Goal: Transaction & Acquisition: Purchase product/service

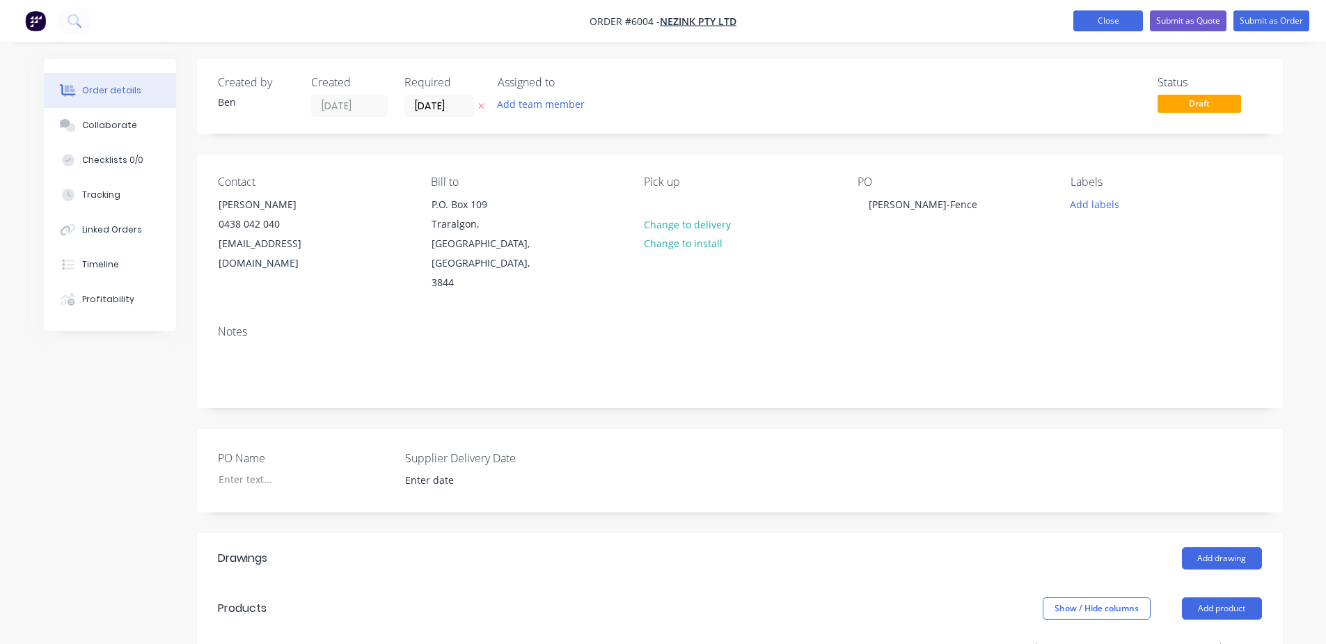
click at [1129, 14] on button "Close" at bounding box center [1109, 20] width 70 height 21
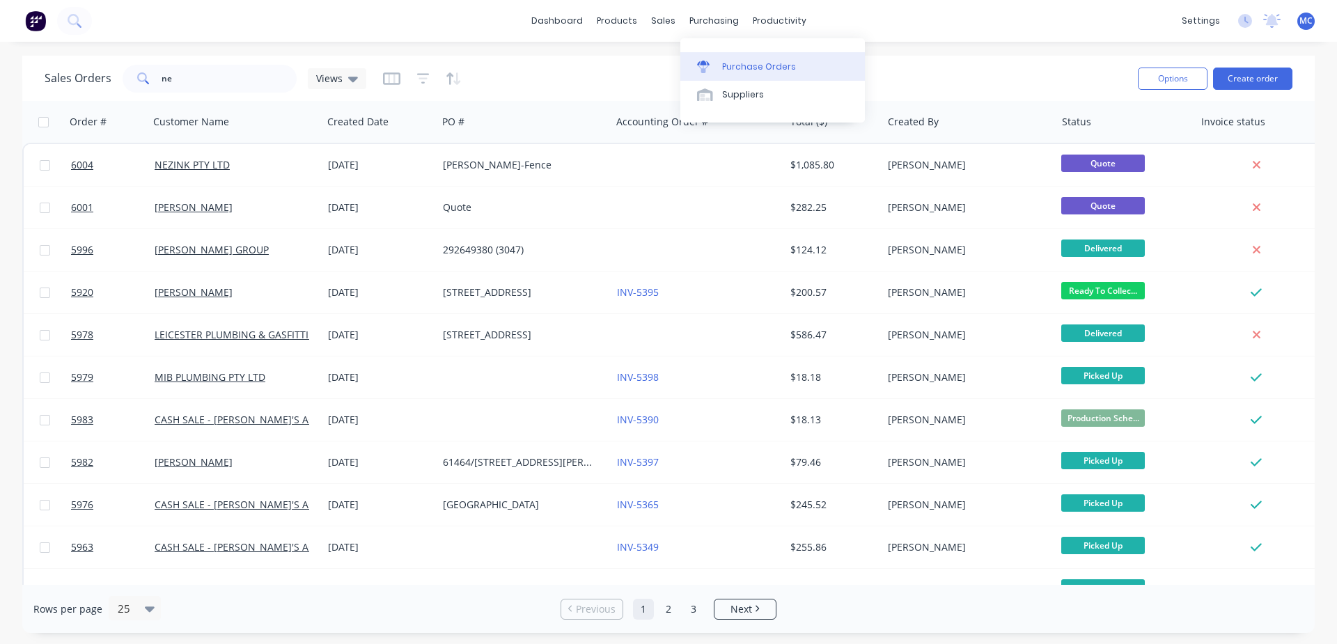
click at [729, 61] on div "Purchase Orders" at bounding box center [759, 67] width 74 height 13
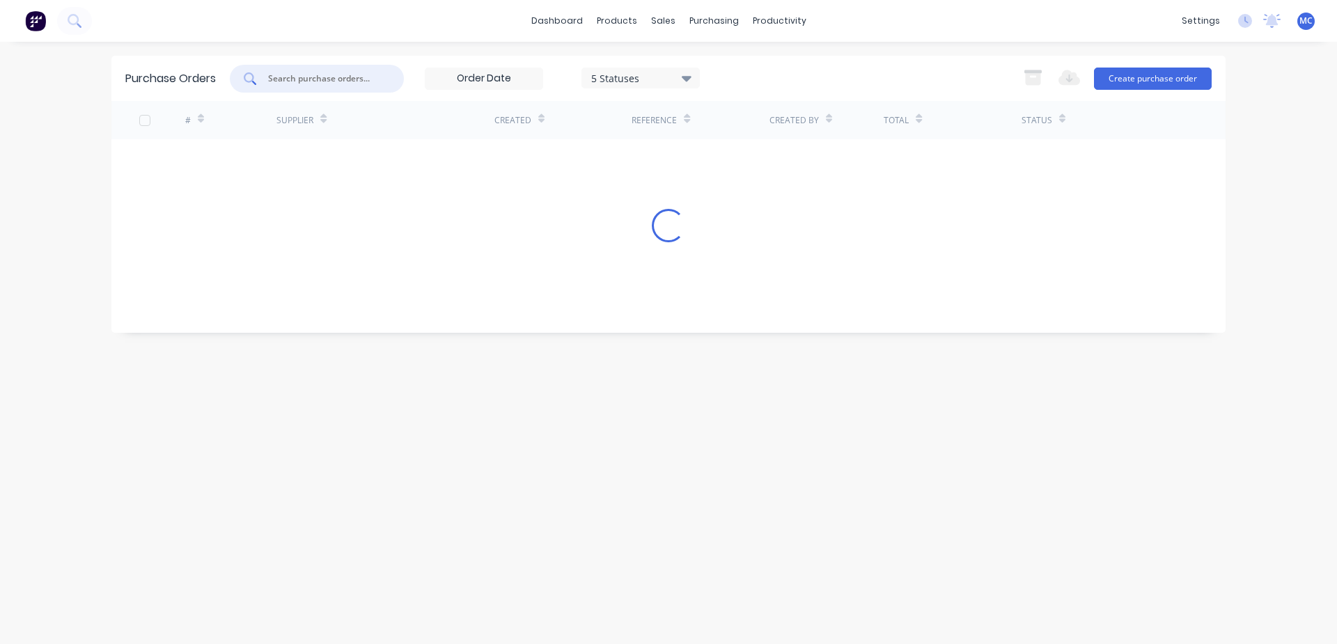
click at [318, 82] on input "text" at bounding box center [325, 79] width 116 height 14
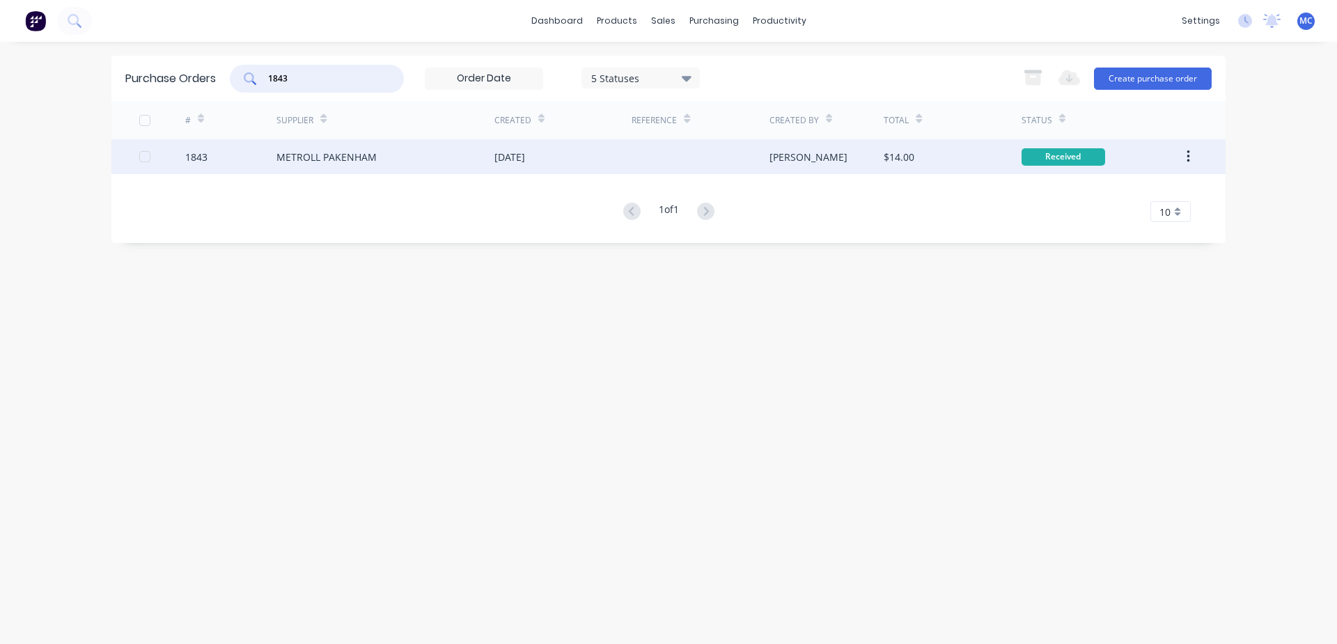
type input "1843"
click at [525, 151] on div "[DATE]" at bounding box center [509, 157] width 31 height 15
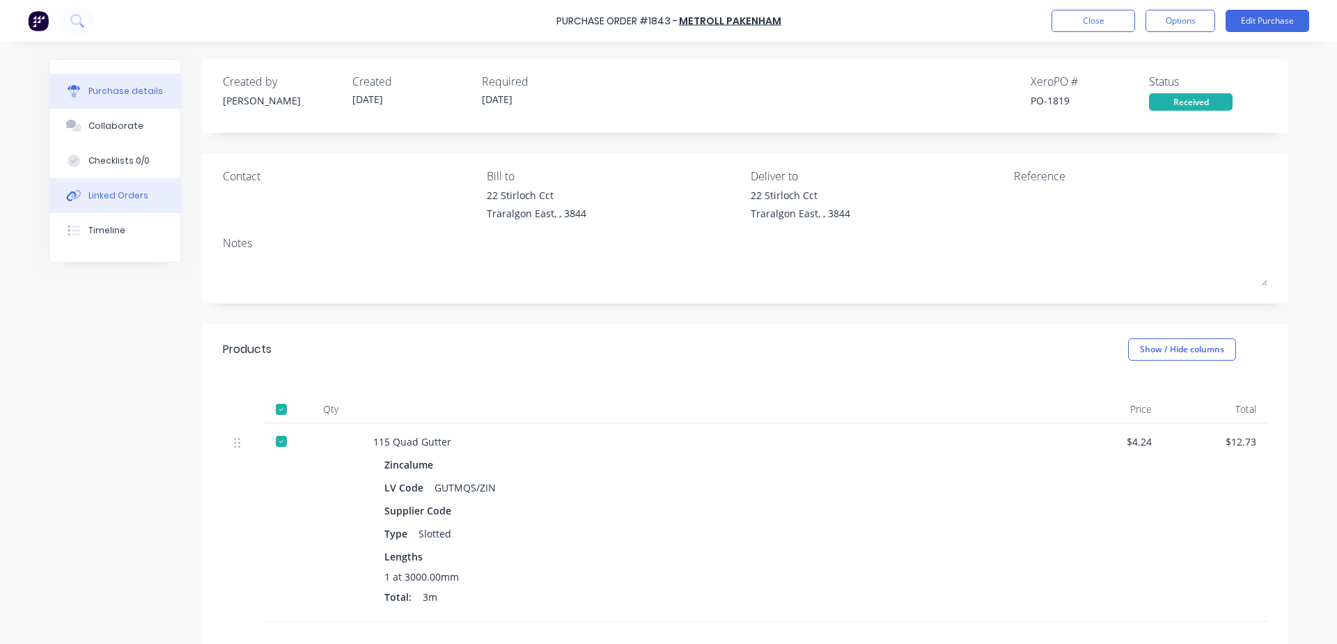
click at [137, 189] on div "Linked Orders" at bounding box center [118, 195] width 60 height 13
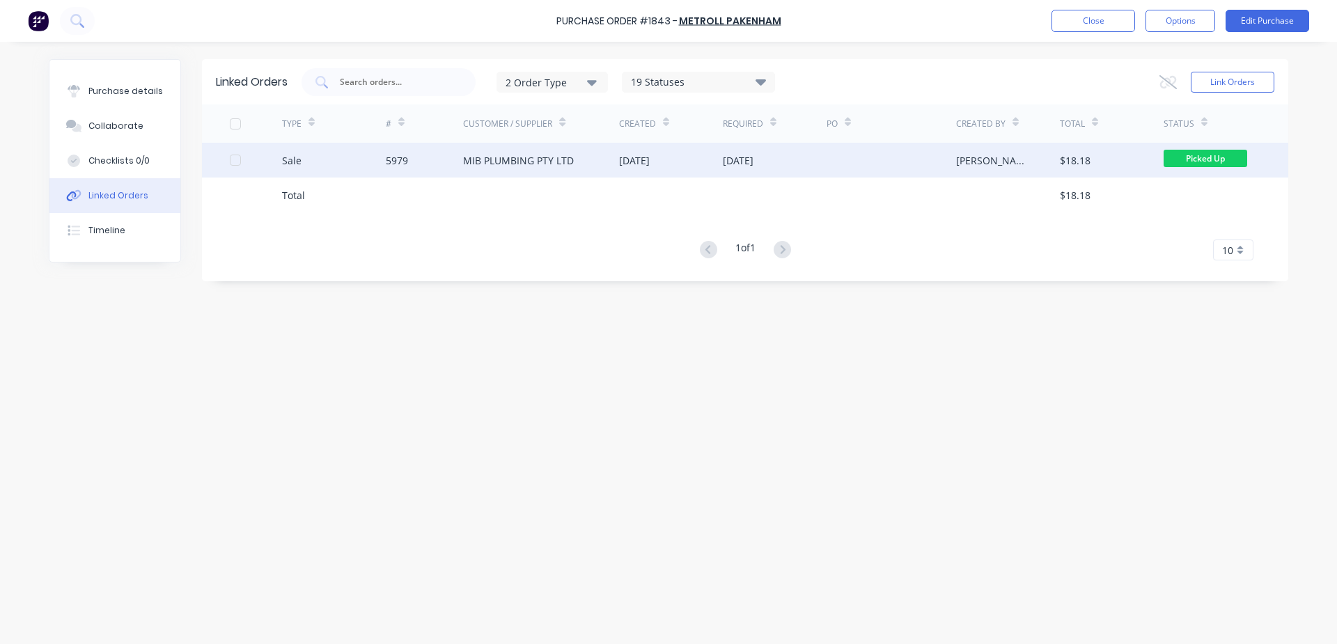
click at [553, 153] on div "MIB PLUMBING PTY LTD" at bounding box center [518, 160] width 111 height 15
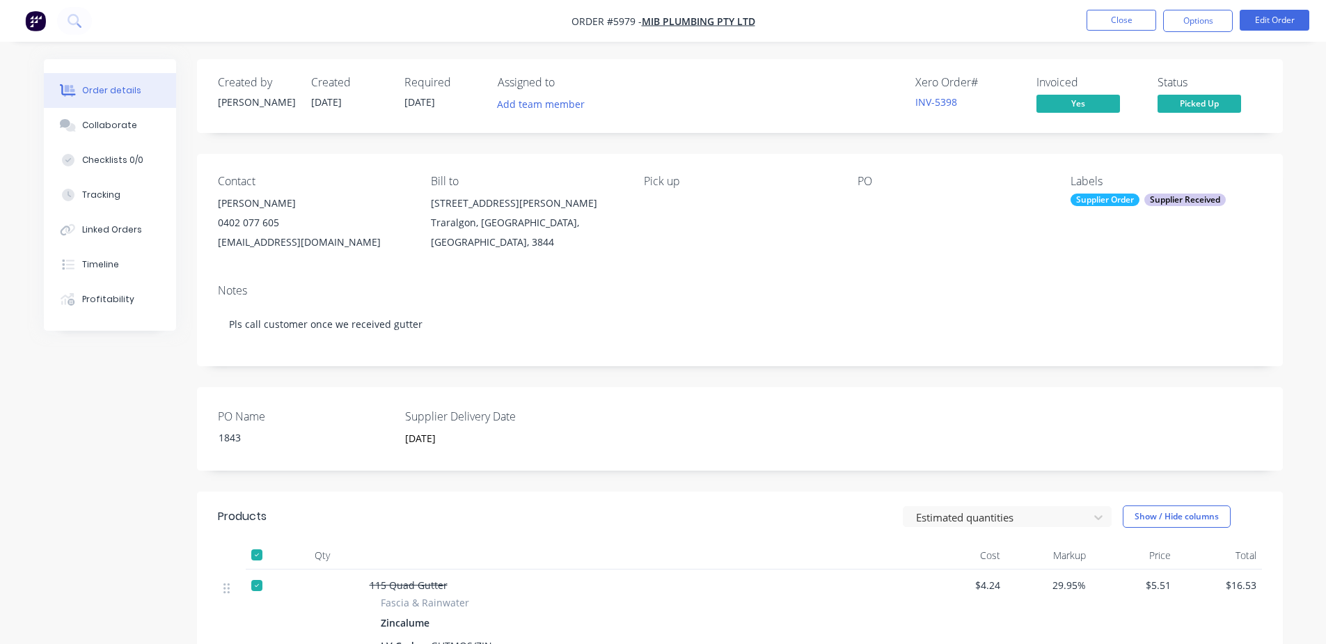
scroll to position [232, 0]
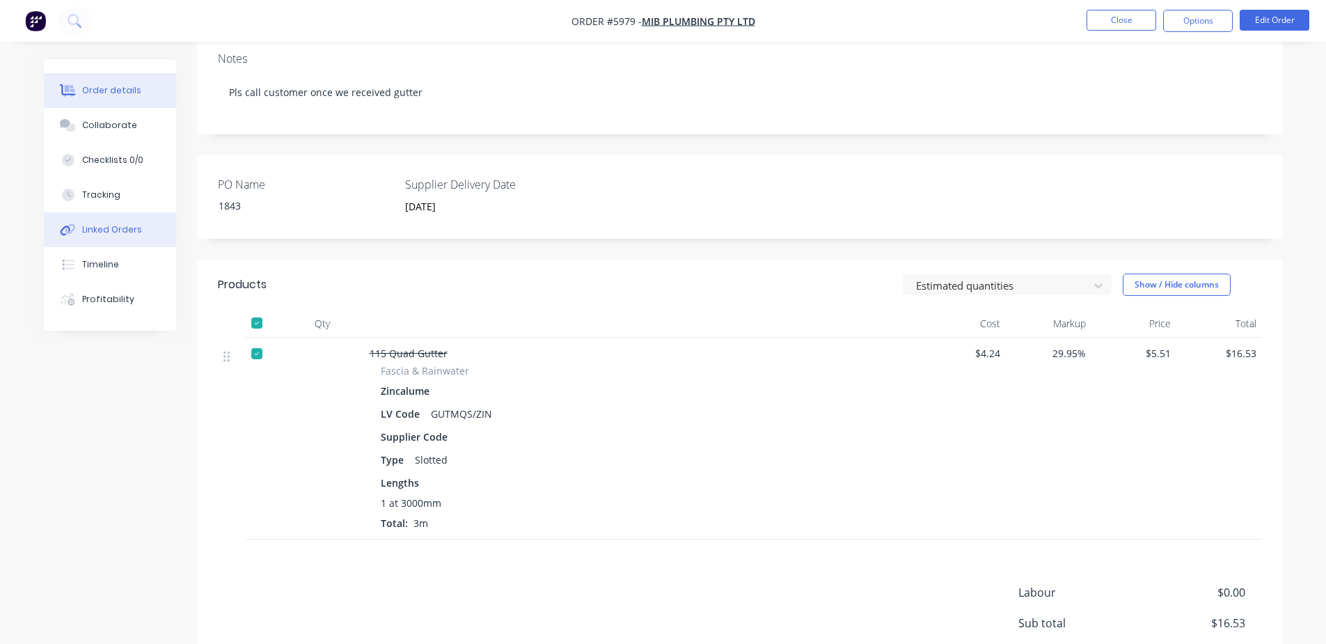
click at [111, 227] on div "Linked Orders" at bounding box center [112, 230] width 60 height 13
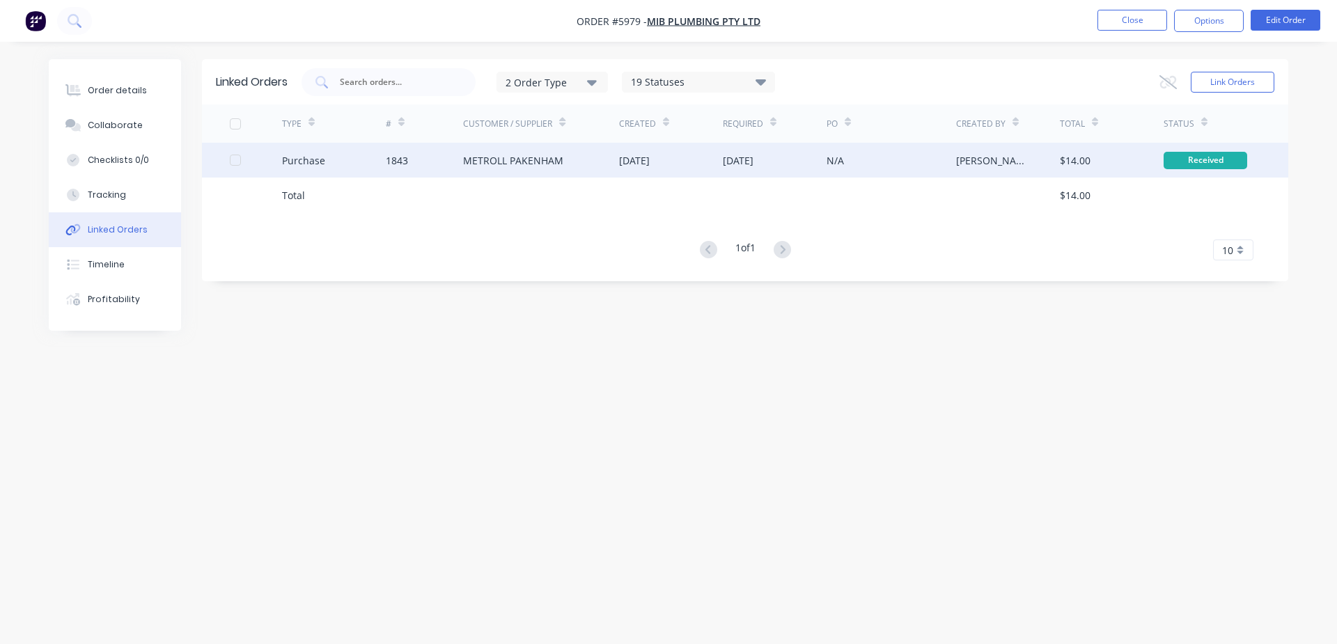
click at [807, 169] on div "[DATE]" at bounding box center [775, 160] width 104 height 35
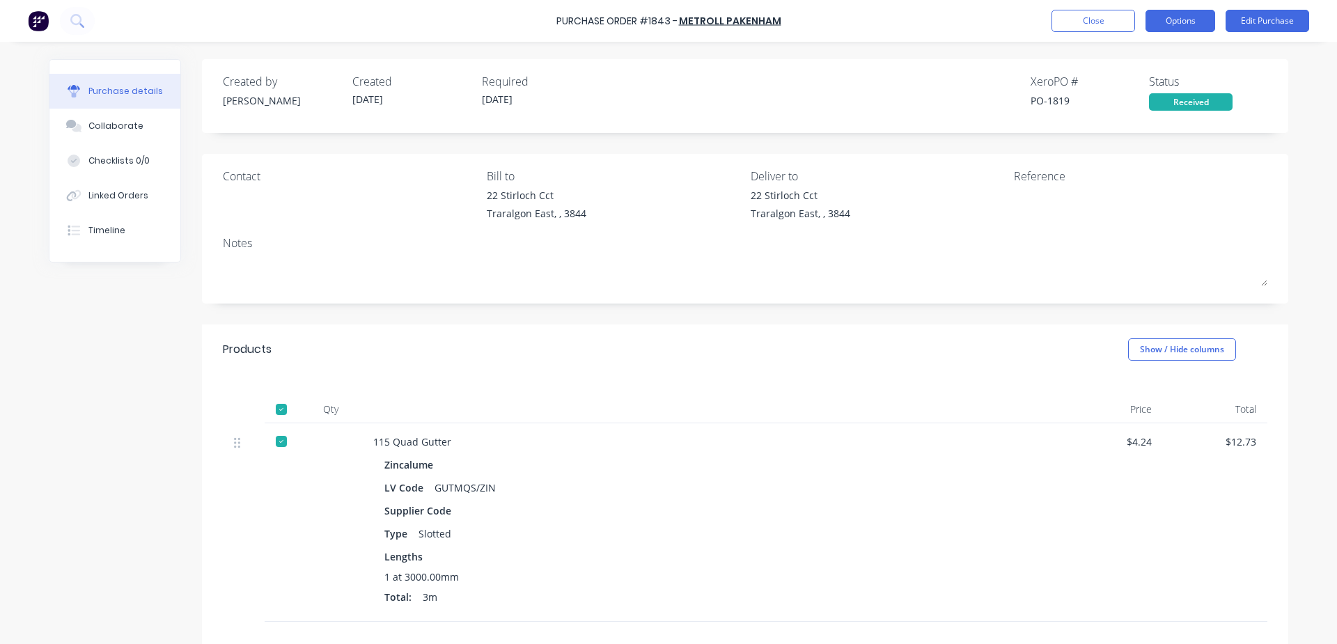
click at [1175, 17] on button "Options" at bounding box center [1180, 21] width 70 height 22
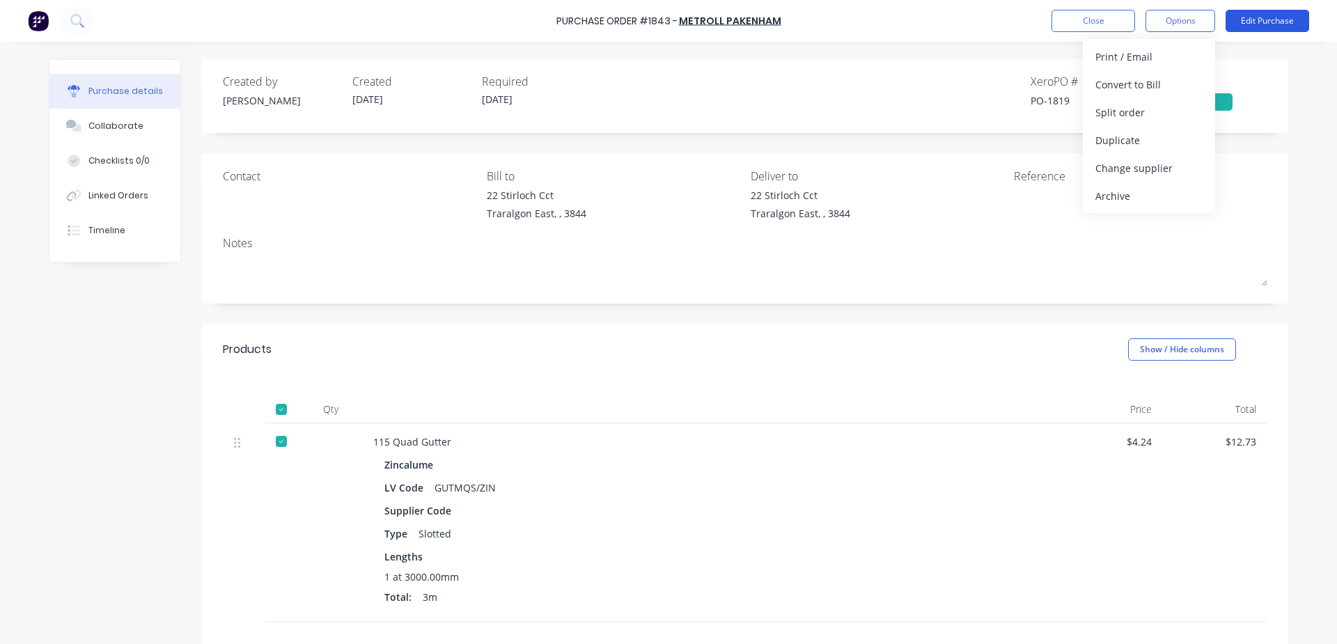
click at [1278, 23] on button "Edit Purchase" at bounding box center [1267, 21] width 84 height 22
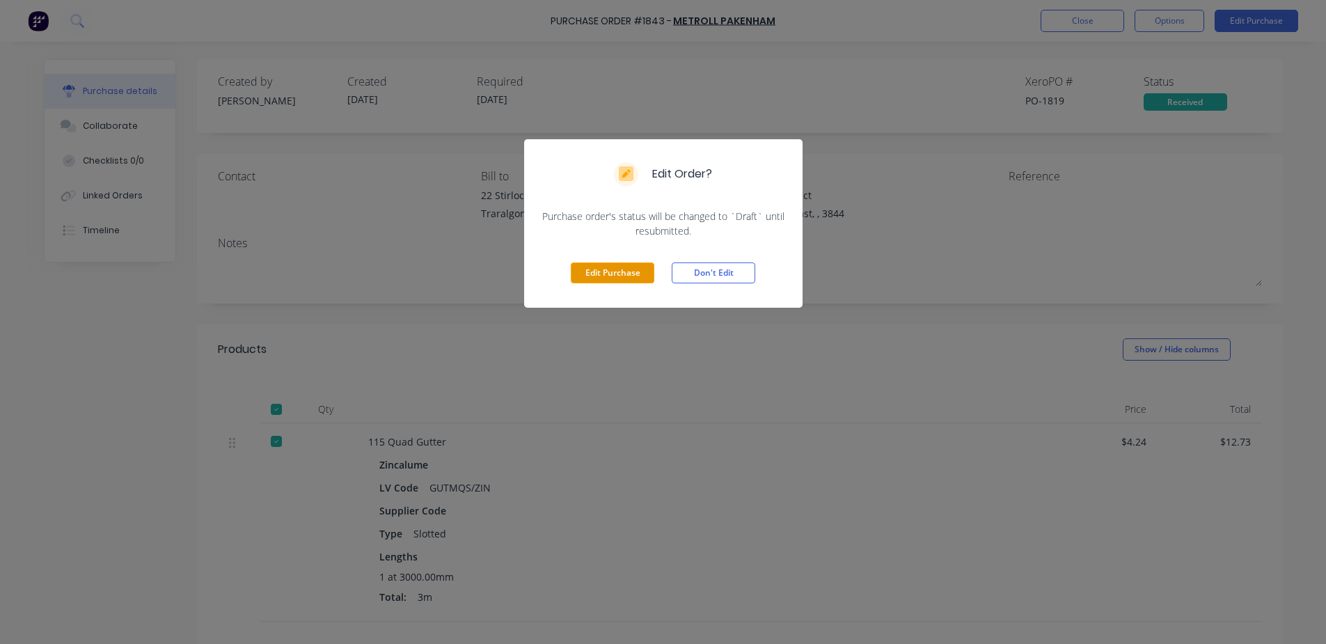
click at [597, 273] on button "Edit Purchase" at bounding box center [613, 272] width 84 height 21
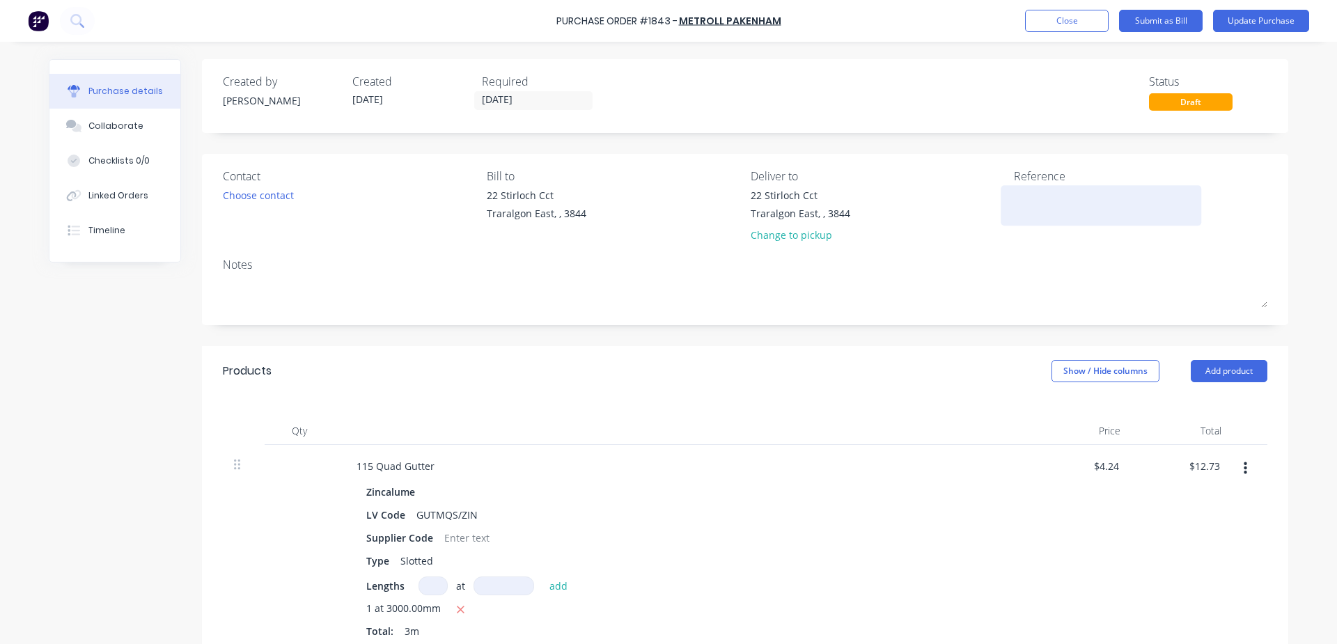
click at [1060, 205] on textarea at bounding box center [1101, 203] width 174 height 31
click at [1033, 207] on textarea at bounding box center [1101, 203] width 174 height 31
type textarea "149428"
type textarea "x"
type textarea "149428"
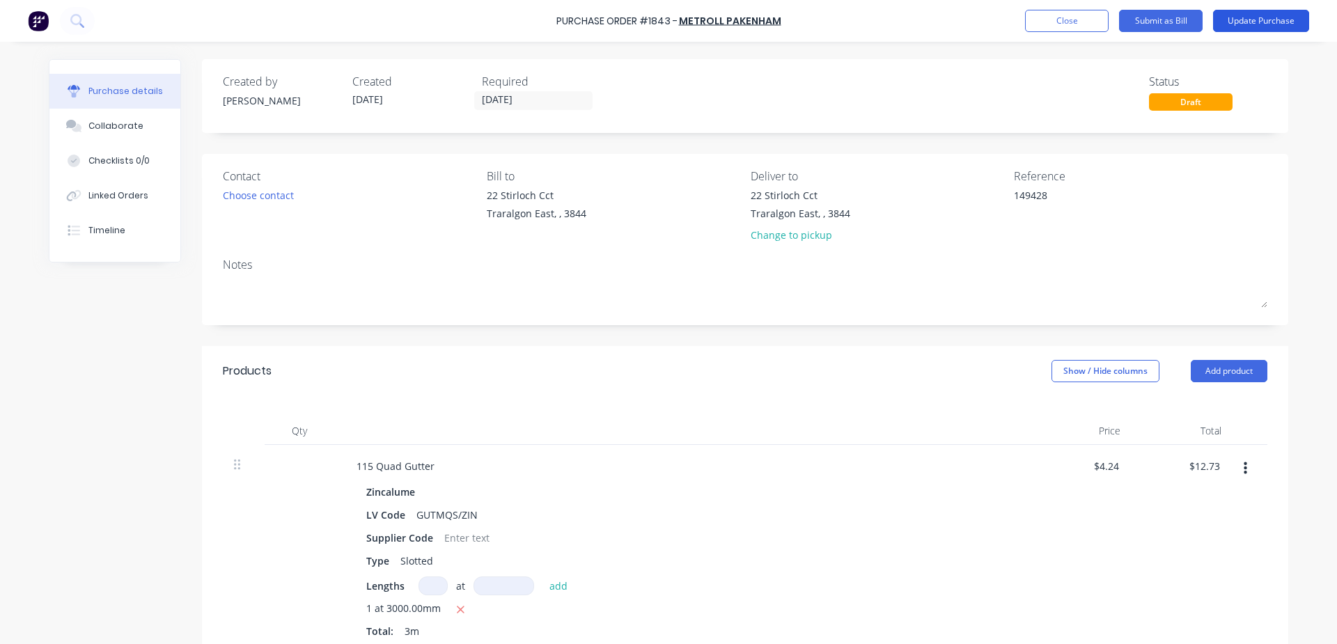
click at [1262, 22] on button "Update Purchase" at bounding box center [1261, 21] width 96 height 22
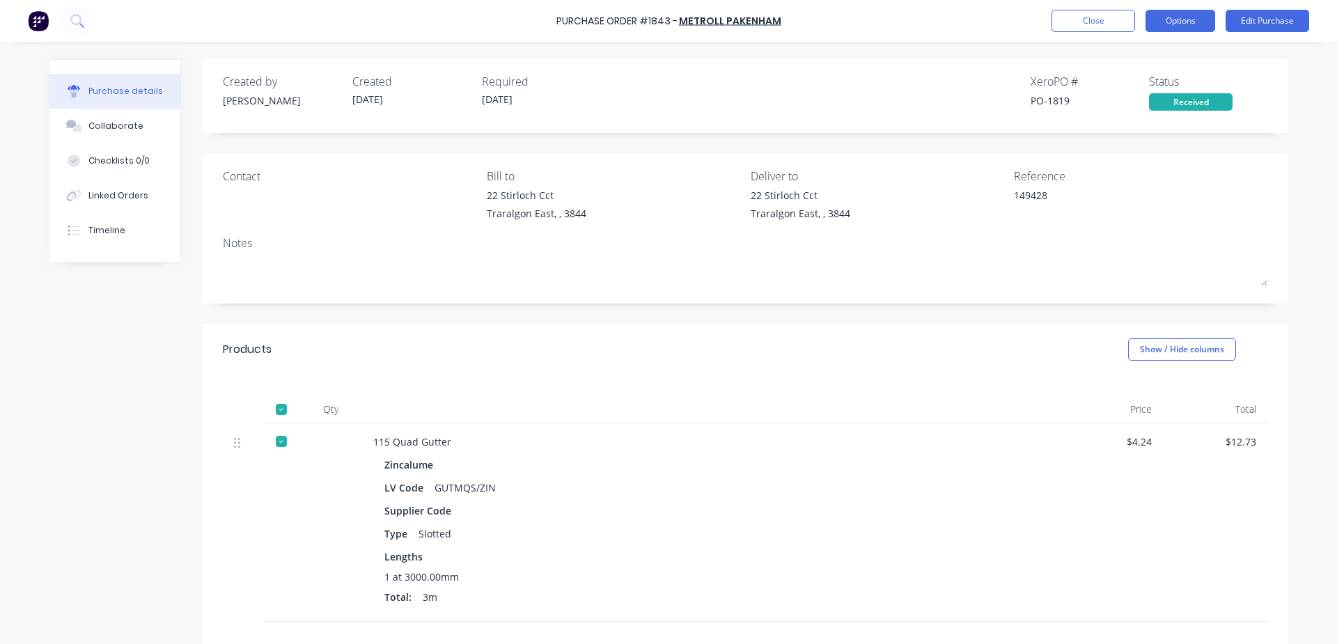
click at [1172, 22] on button "Options" at bounding box center [1180, 21] width 70 height 22
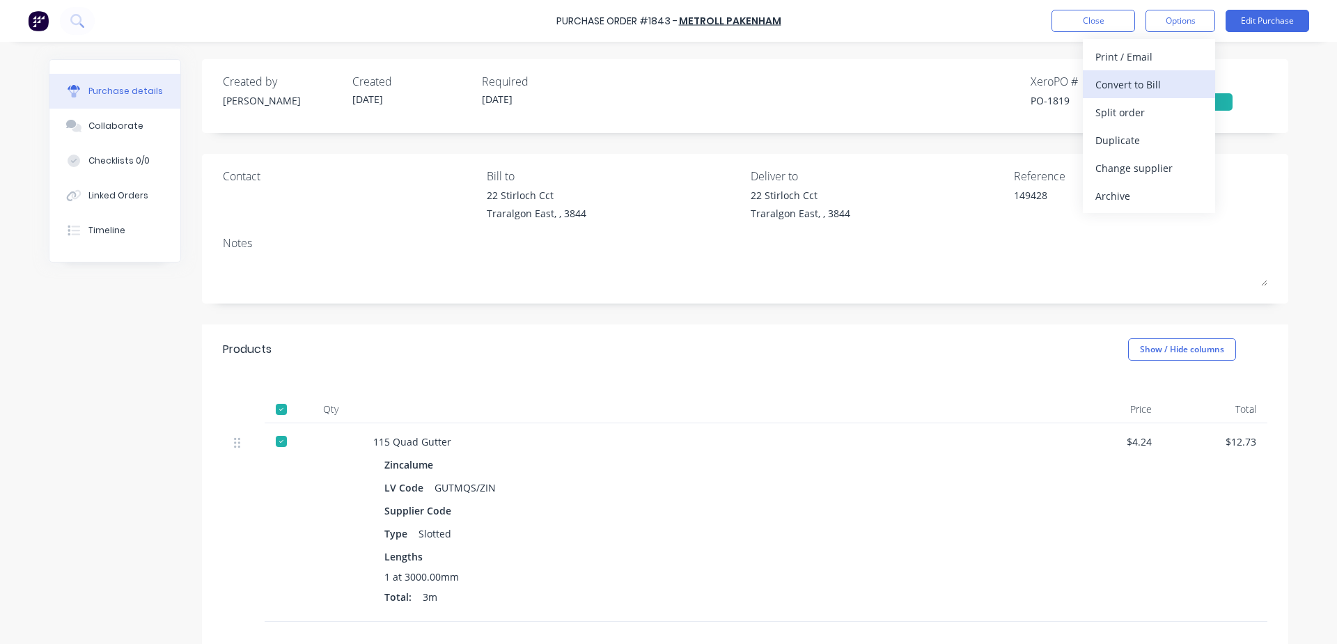
click at [1147, 81] on div "Convert to Bill" at bounding box center [1148, 85] width 107 height 20
type textarea "x"
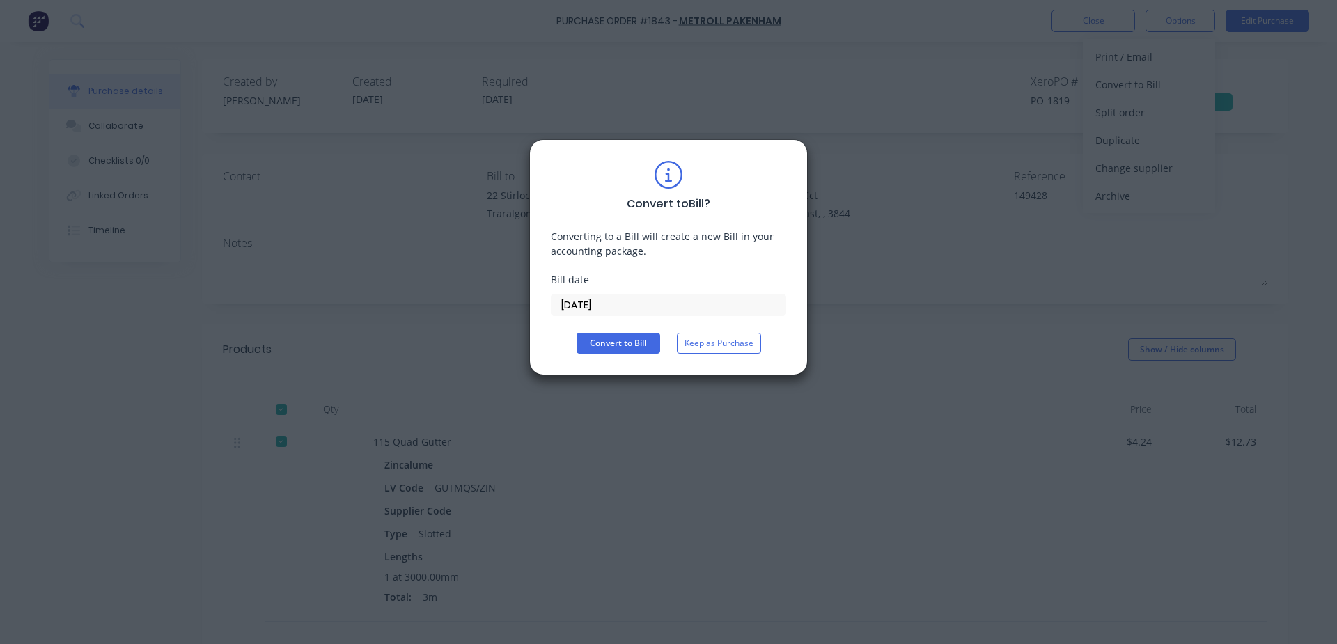
click at [620, 303] on input "[DATE]" at bounding box center [668, 305] width 234 height 21
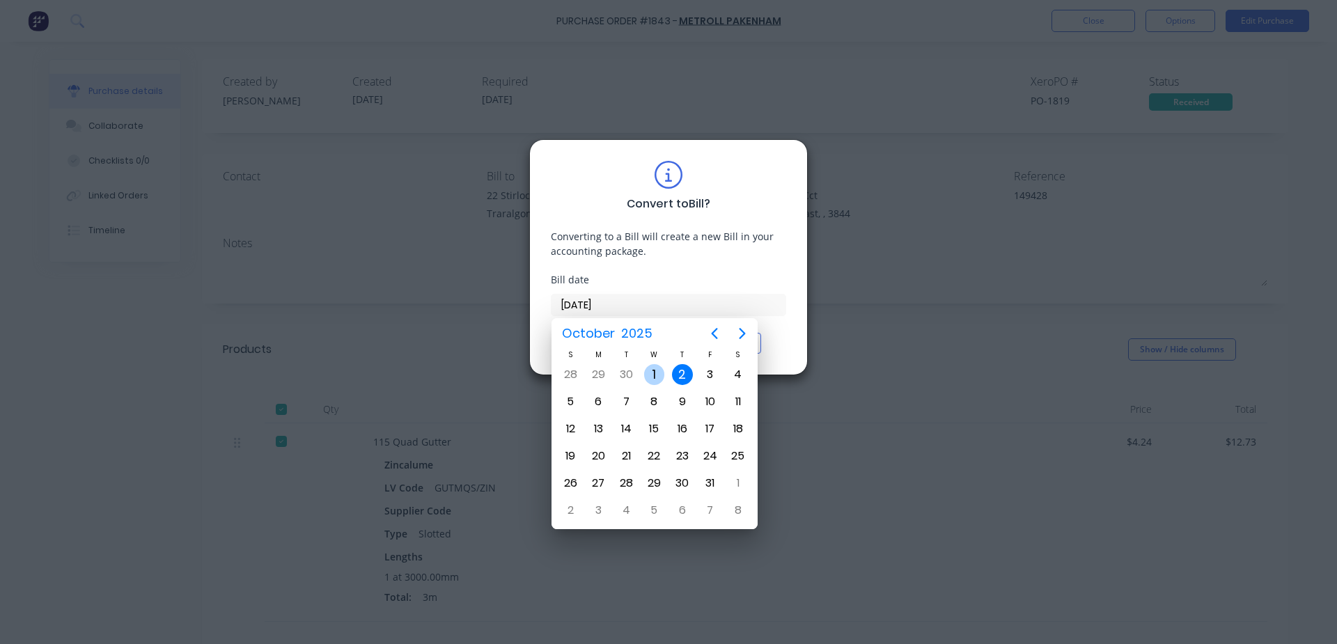
click at [657, 373] on div "1" at bounding box center [654, 374] width 21 height 21
type input "[DATE]"
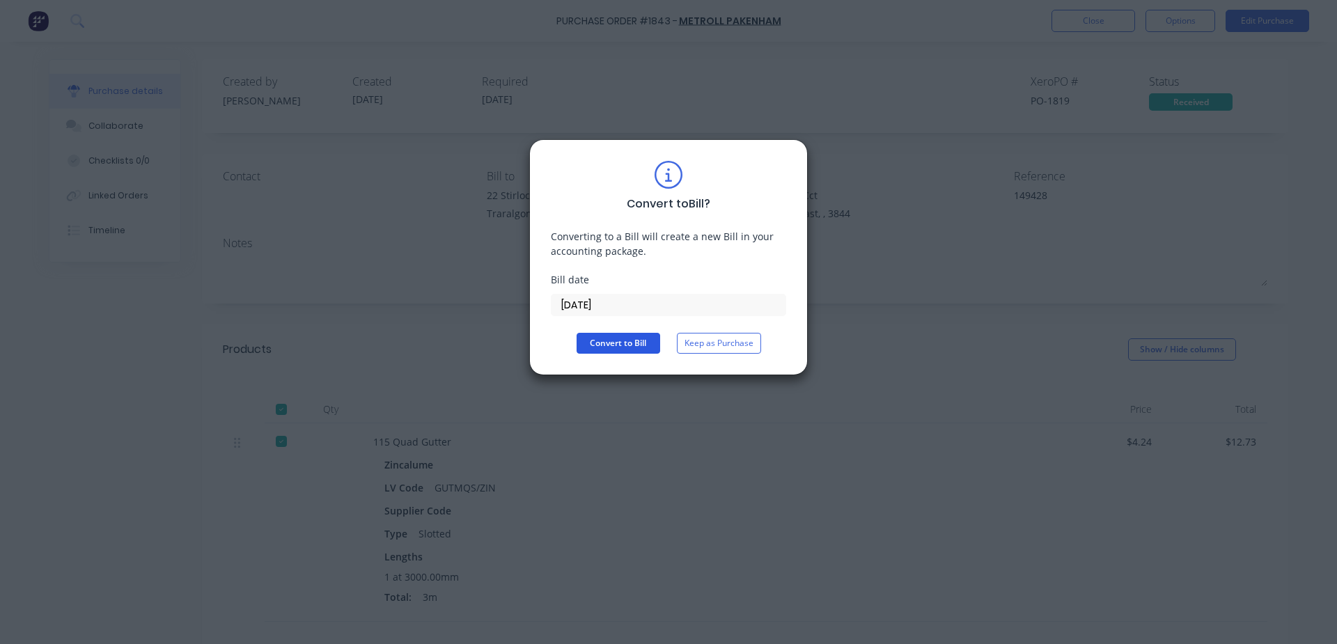
click at [617, 345] on button "Convert to Bill" at bounding box center [619, 343] width 84 height 21
type textarea "x"
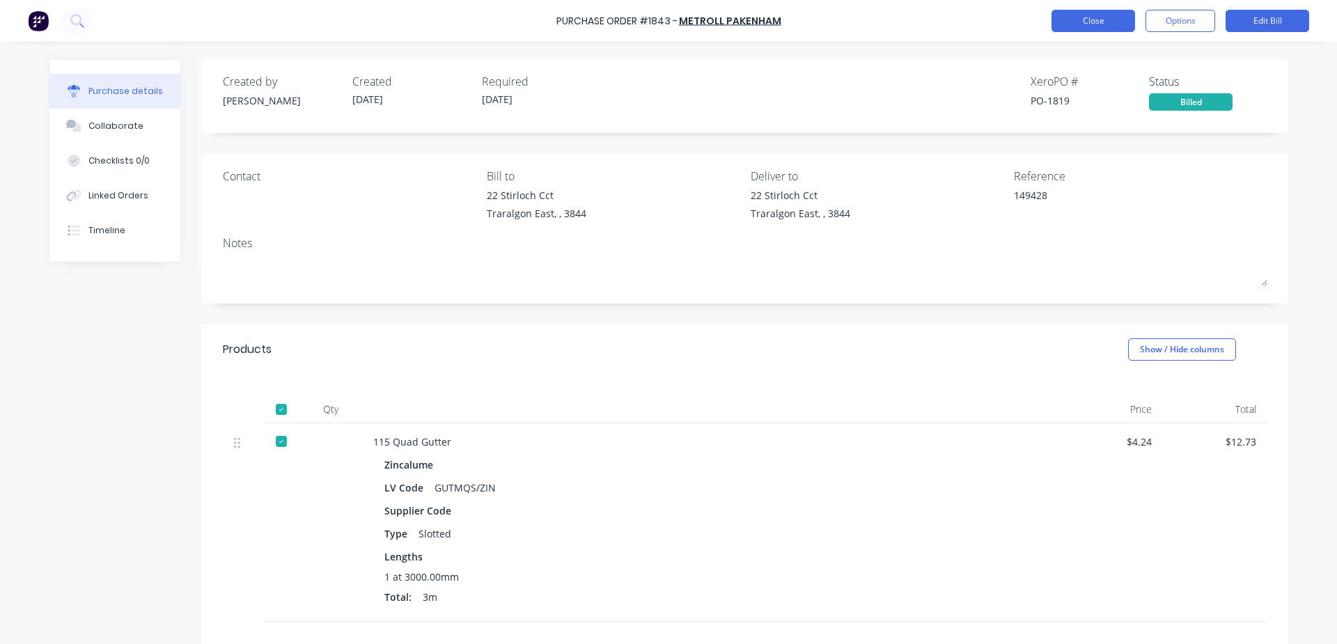
click at [1081, 16] on button "Close" at bounding box center [1093, 21] width 84 height 22
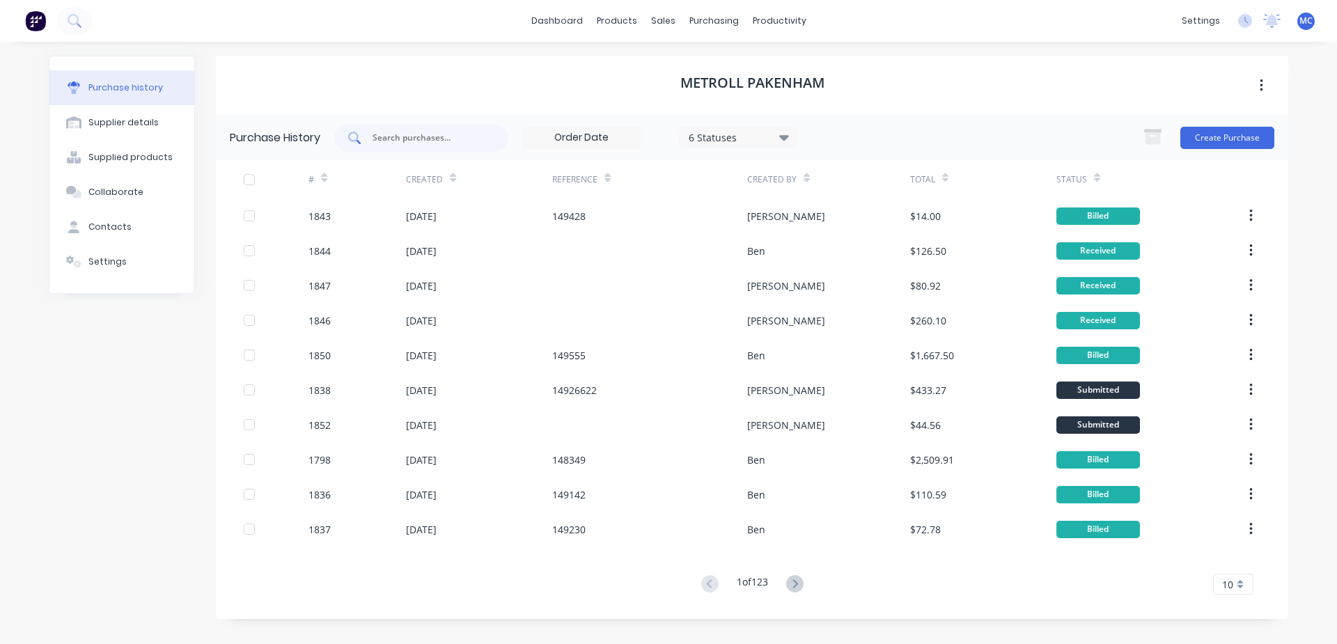
click at [418, 145] on div at bounding box center [421, 138] width 174 height 28
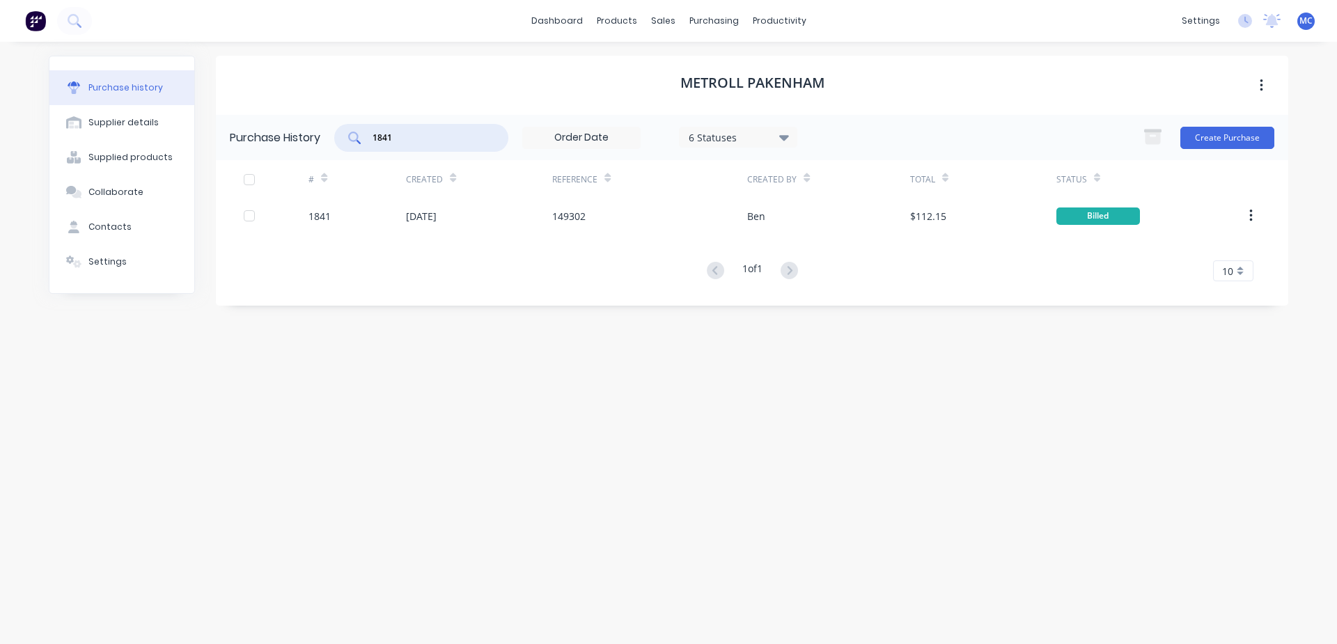
drag, startPoint x: 428, startPoint y: 137, endPoint x: 342, endPoint y: 136, distance: 86.3
click at [342, 136] on div "1841" at bounding box center [421, 138] width 174 height 28
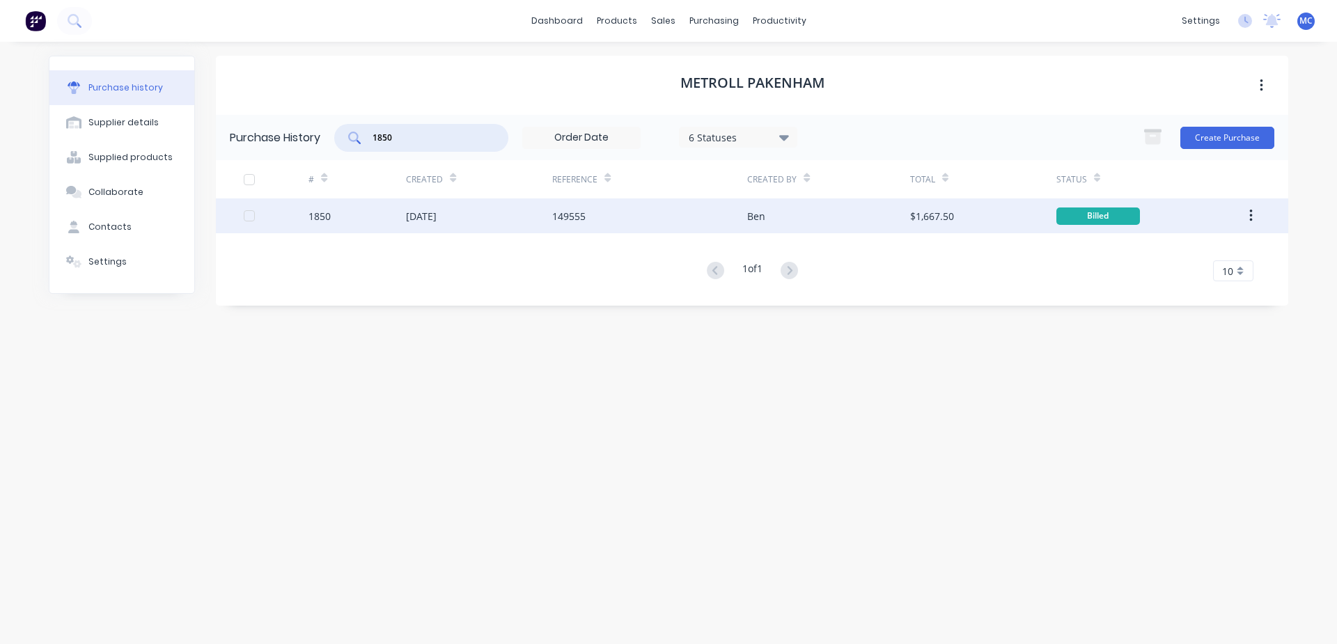
type input "1850"
click at [794, 210] on div "Ben" at bounding box center [828, 215] width 162 height 35
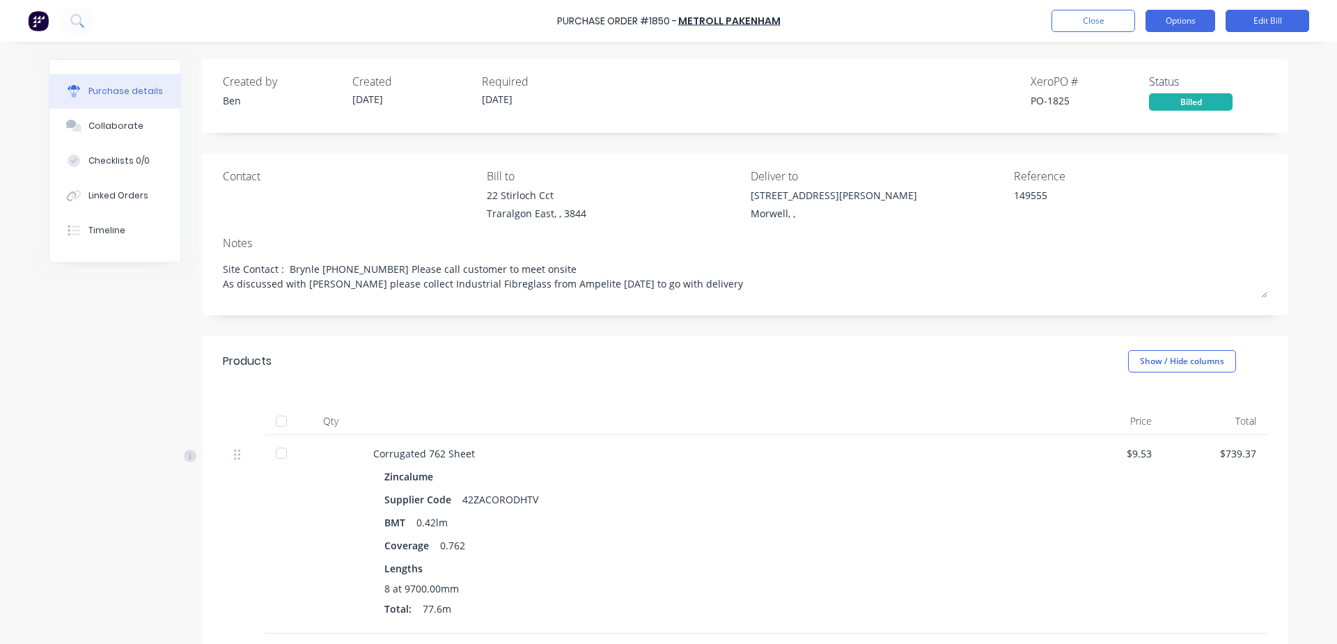
click at [1192, 22] on button "Options" at bounding box center [1180, 21] width 70 height 22
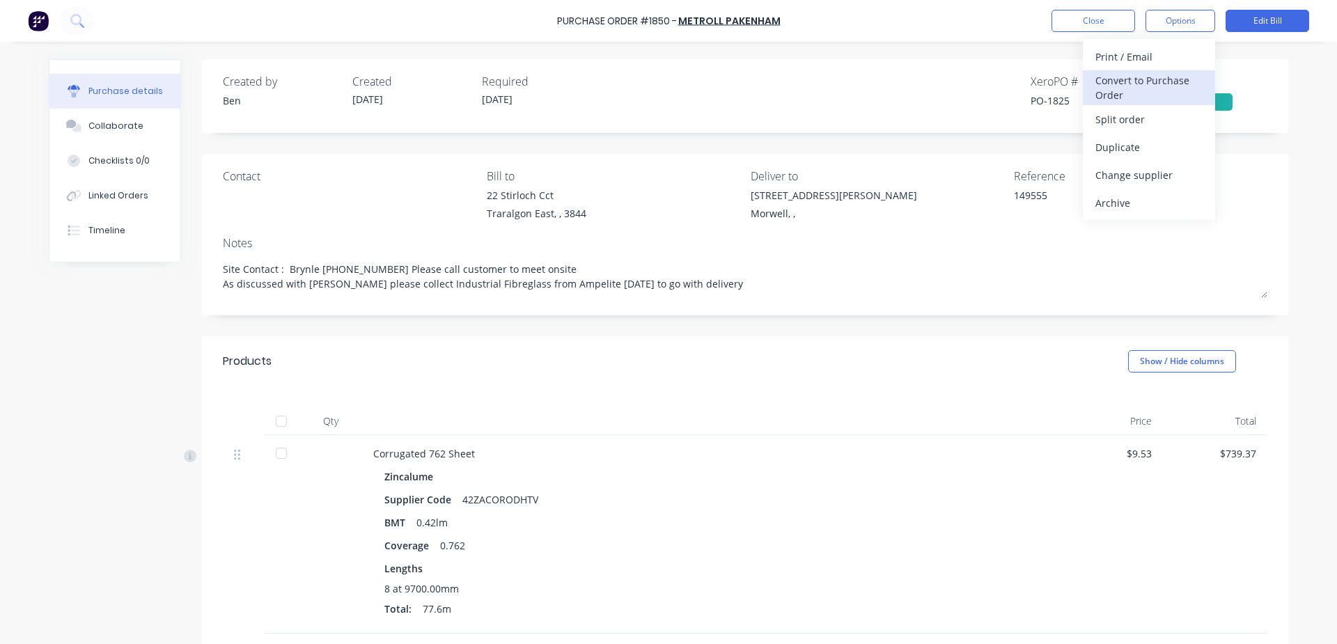
click at [1140, 74] on div "Convert to Purchase Order" at bounding box center [1148, 87] width 107 height 35
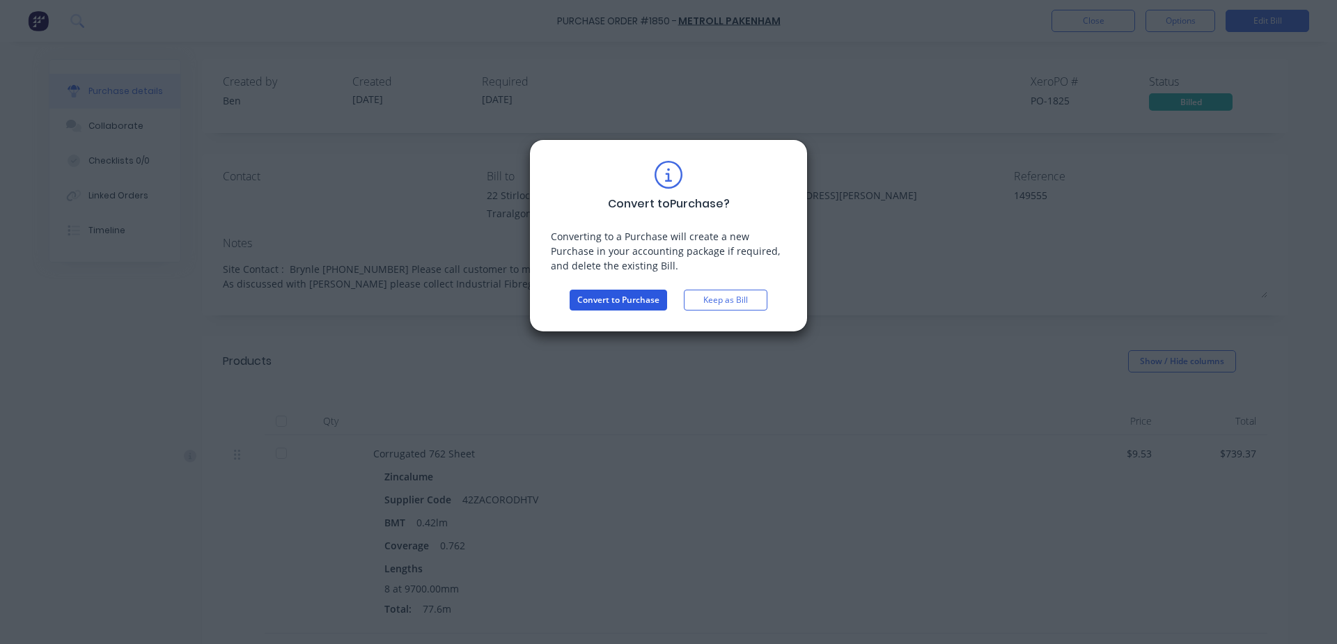
click at [631, 299] on button "Convert to Purchase" at bounding box center [618, 300] width 97 height 21
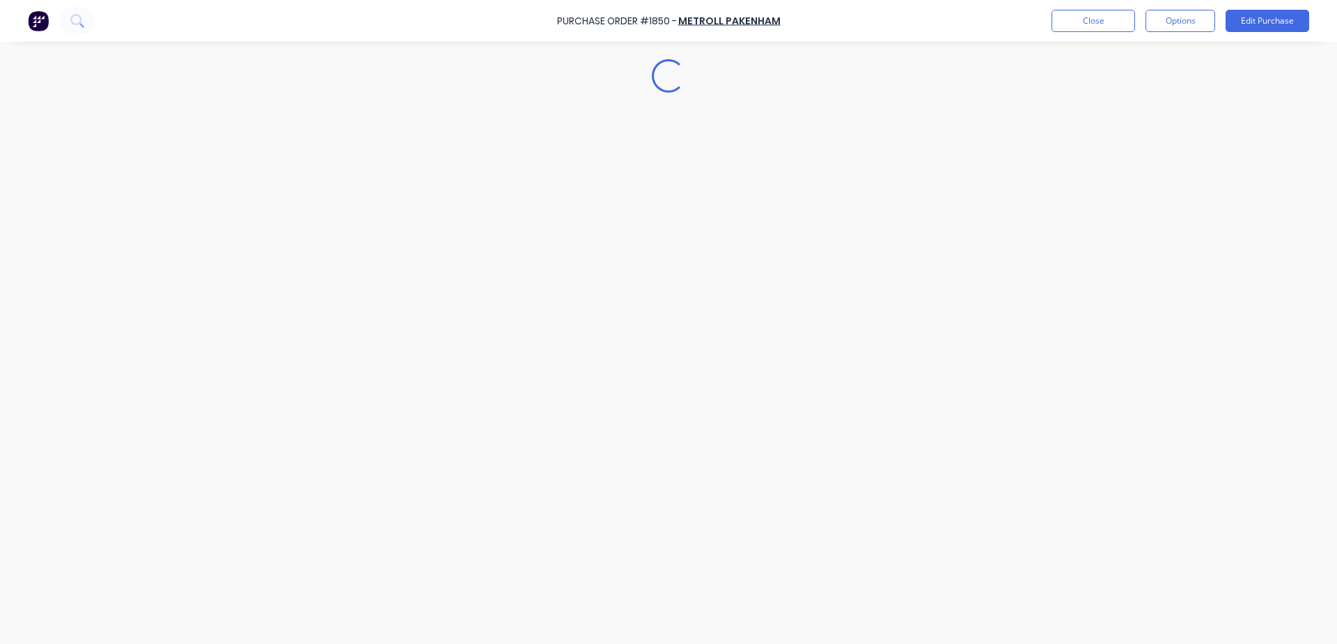
type textarea "x"
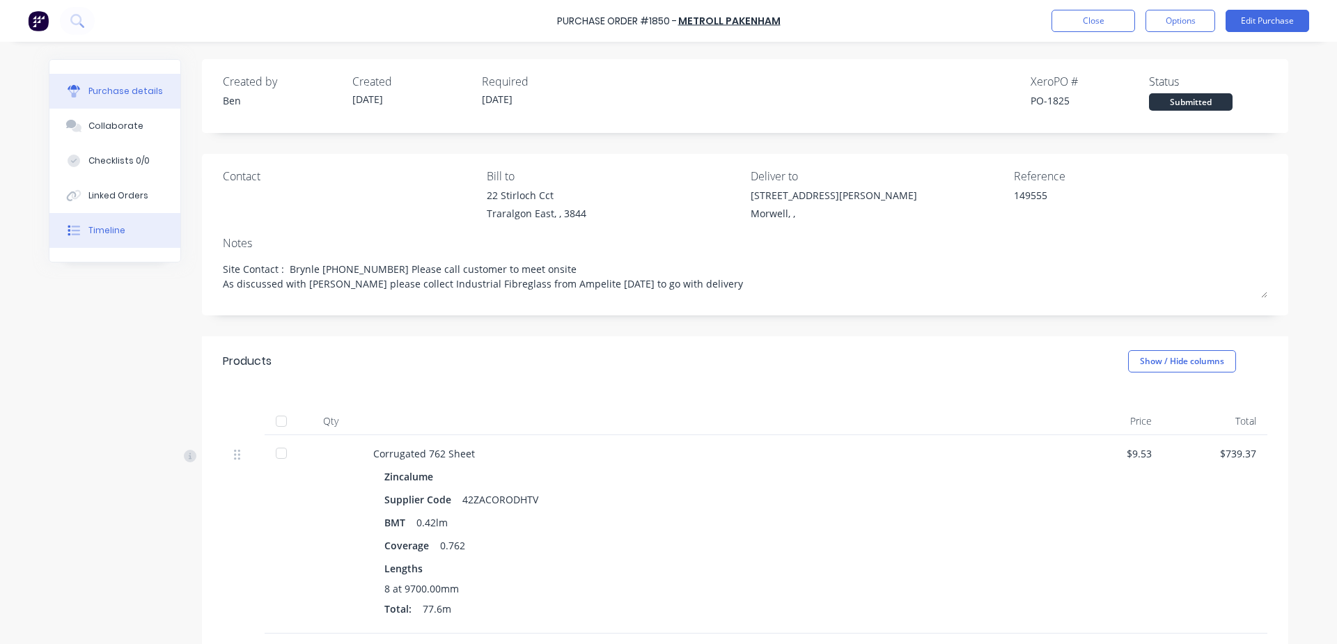
click at [115, 226] on div "Timeline" at bounding box center [106, 230] width 37 height 13
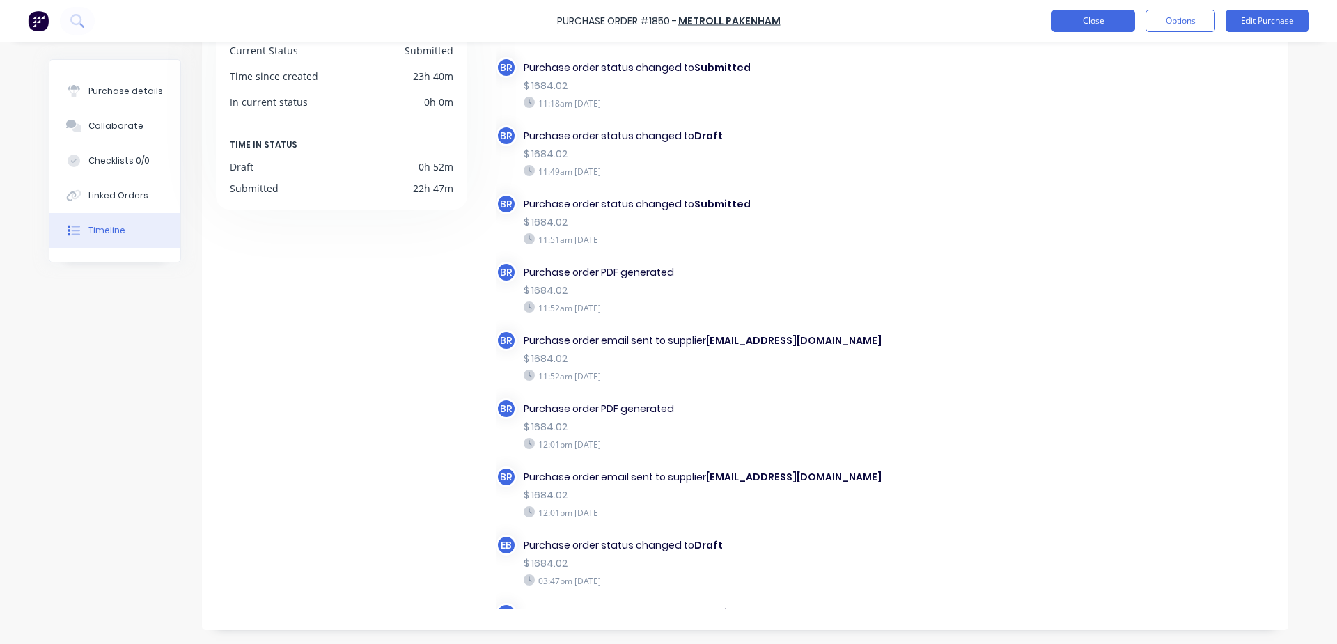
click at [1104, 21] on button "Close" at bounding box center [1093, 21] width 84 height 22
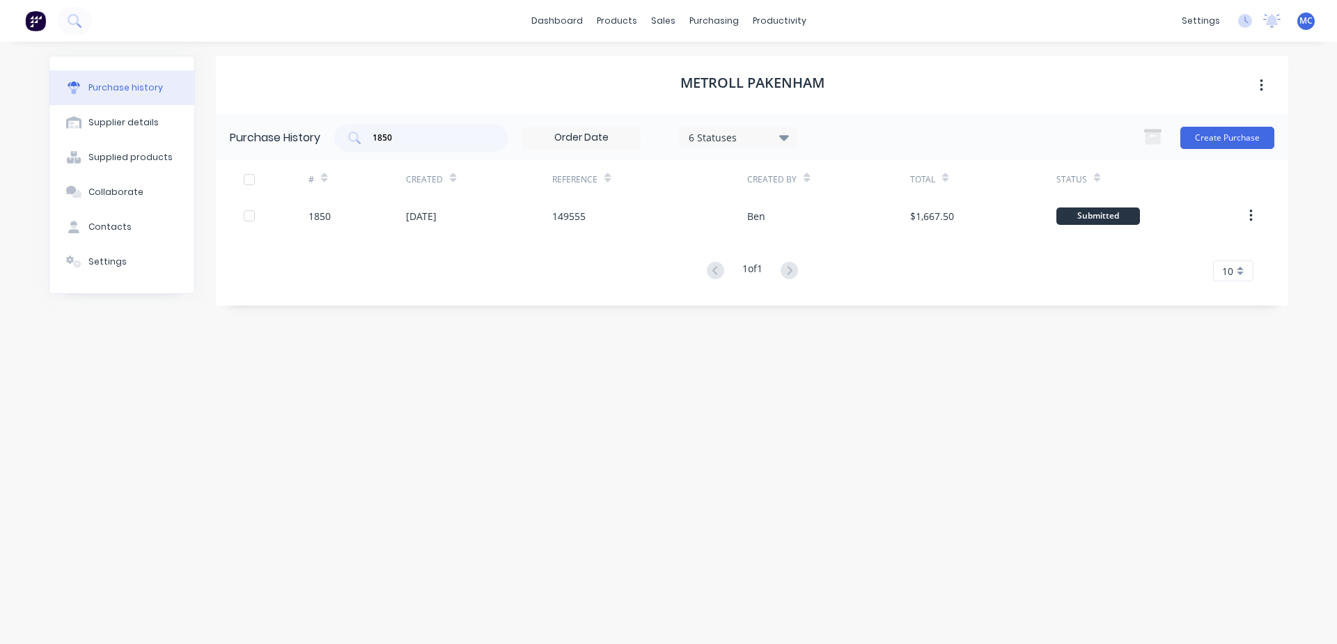
click at [1063, 29] on div "dashboard products sales purchasing productivity dashboard products Product Cat…" at bounding box center [668, 21] width 1337 height 42
click at [998, 24] on div "dashboard products sales purchasing productivity dashboard products Product Cat…" at bounding box center [668, 21] width 1337 height 42
click at [674, 61] on div at bounding box center [671, 67] width 21 height 13
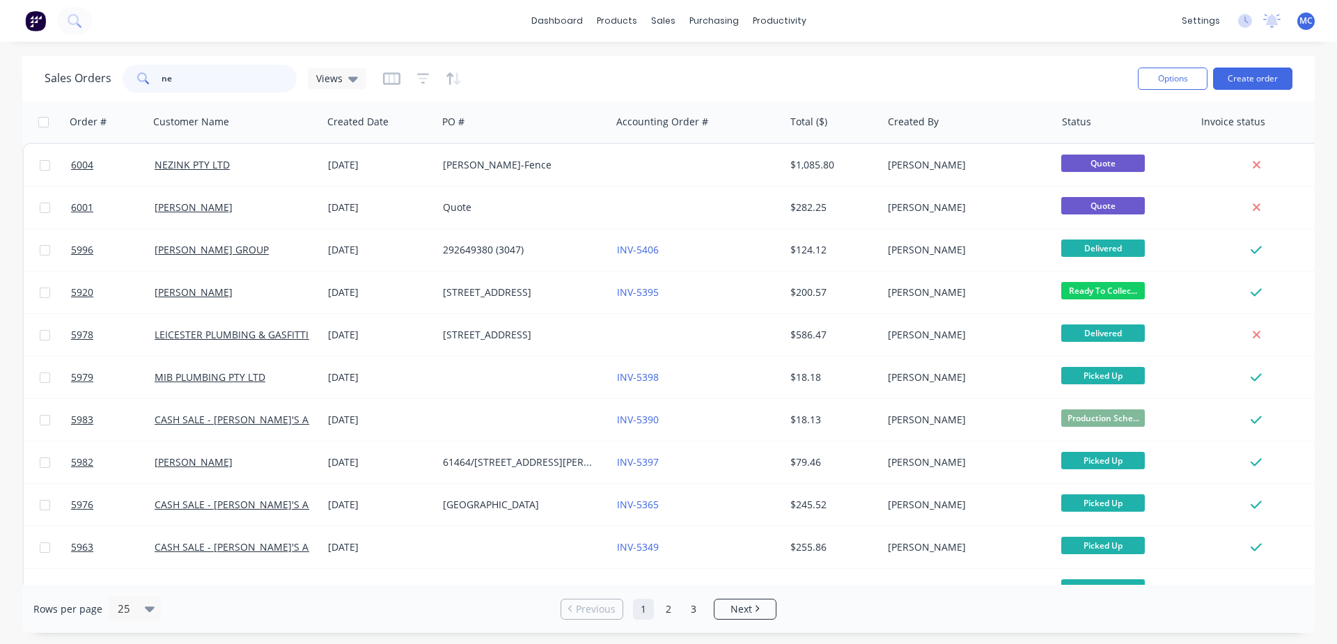
drag, startPoint x: 168, startPoint y: 80, endPoint x: 123, endPoint y: 79, distance: 45.3
click at [127, 79] on div "ne" at bounding box center [210, 79] width 174 height 28
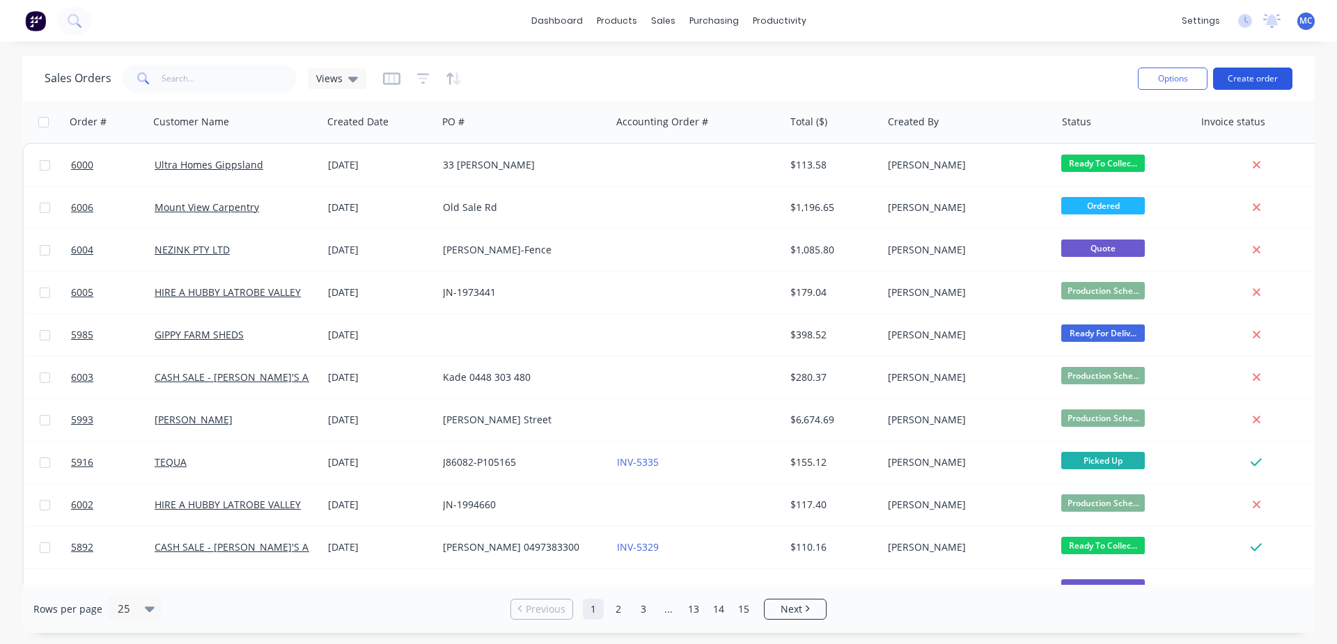
click at [1267, 80] on button "Create order" at bounding box center [1252, 79] width 79 height 22
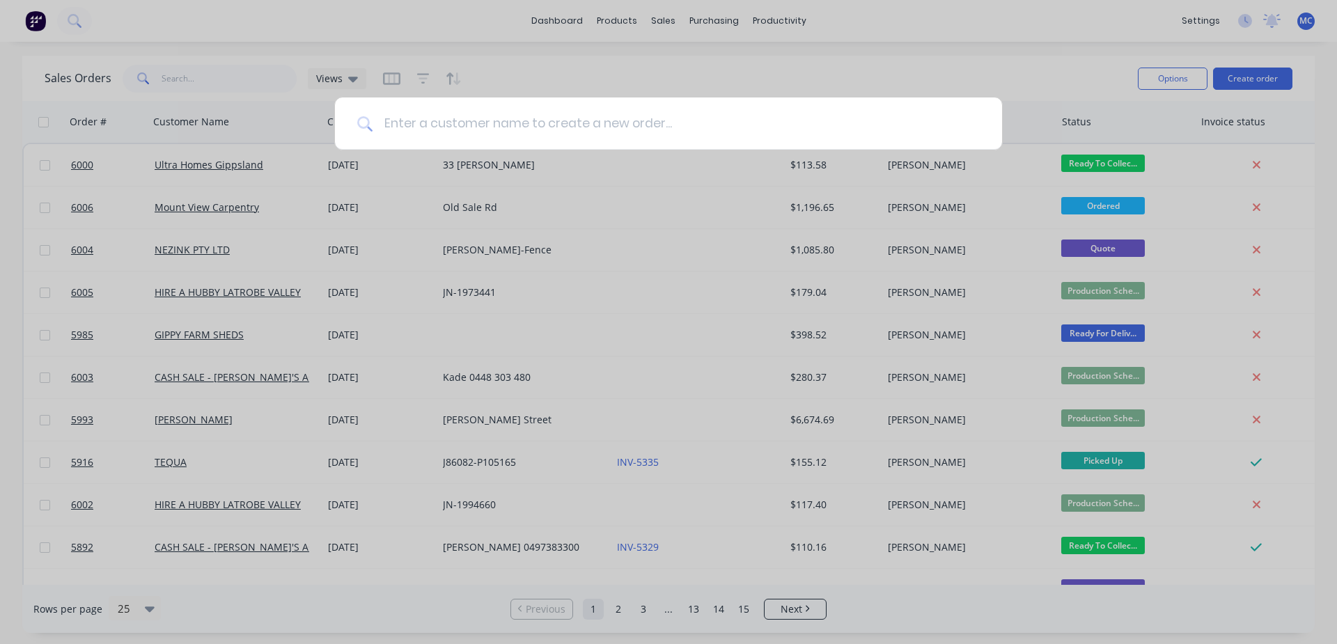
click at [699, 123] on input at bounding box center [676, 123] width 607 height 52
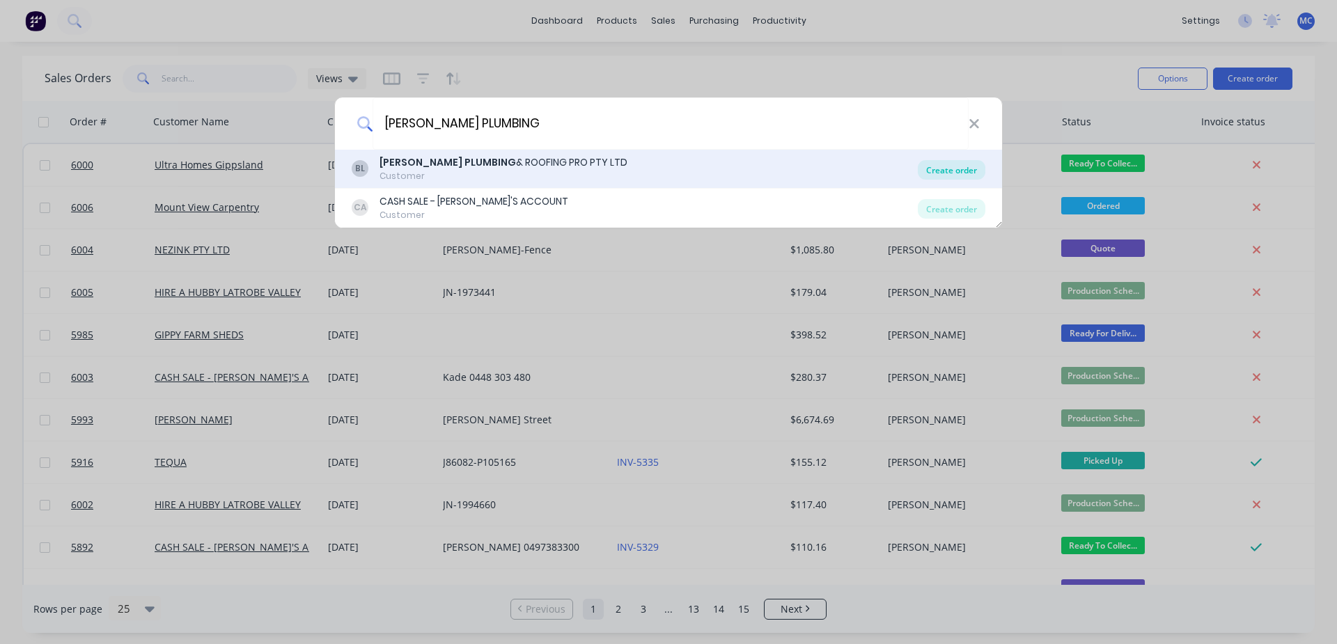
type input "[PERSON_NAME] PLUMBING"
click at [932, 166] on div "Create order" at bounding box center [952, 169] width 68 height 19
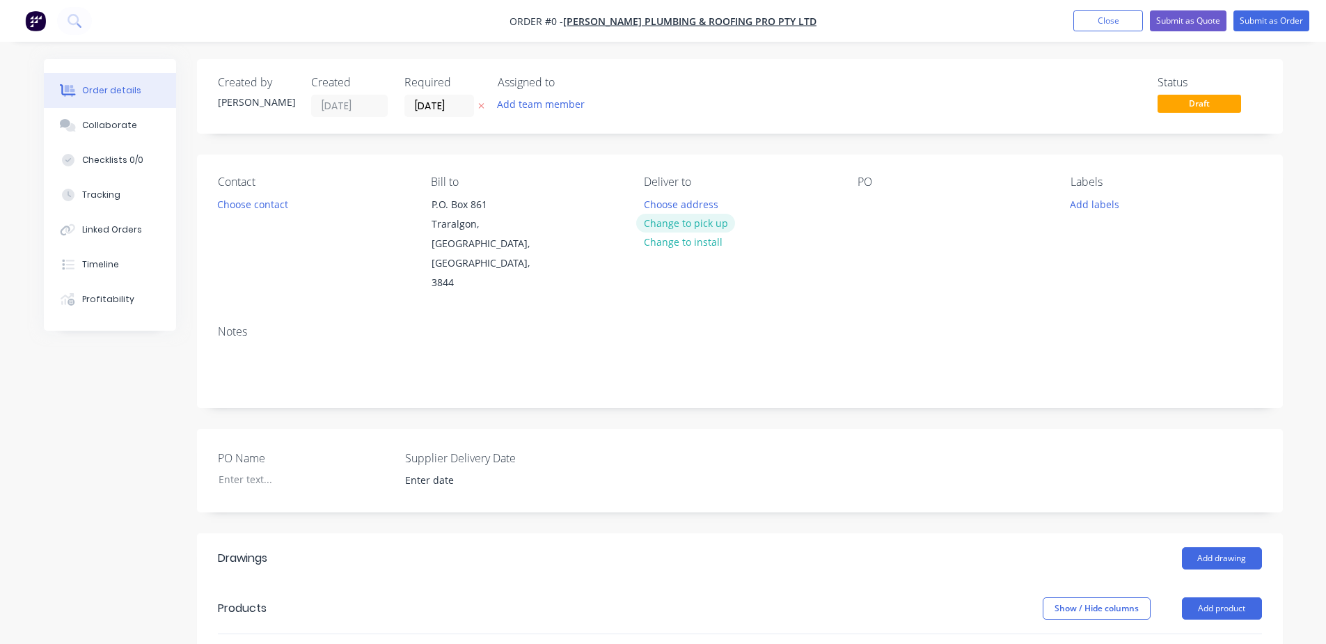
click at [698, 224] on button "Change to pick up" at bounding box center [685, 223] width 99 height 19
click at [864, 202] on div at bounding box center [869, 204] width 22 height 20
click at [1232, 597] on button "Add product" at bounding box center [1222, 608] width 80 height 22
click at [1186, 634] on div "Product catalogue" at bounding box center [1196, 644] width 107 height 20
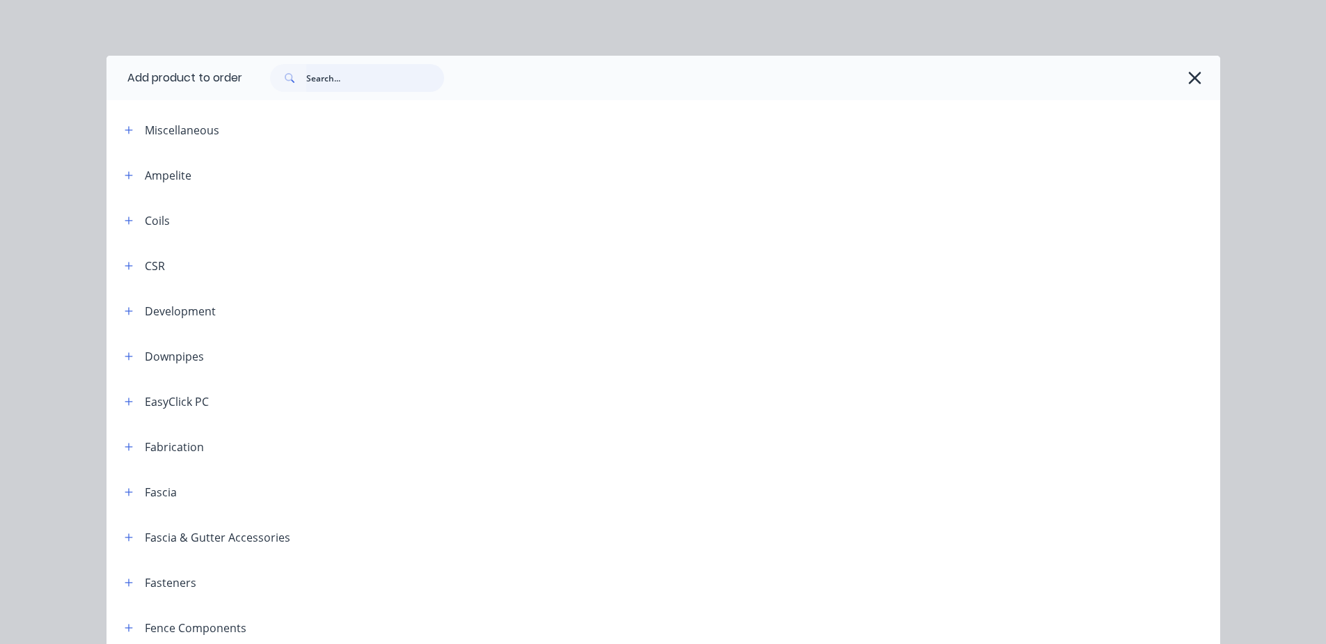
click at [356, 80] on input "text" at bounding box center [375, 78] width 138 height 28
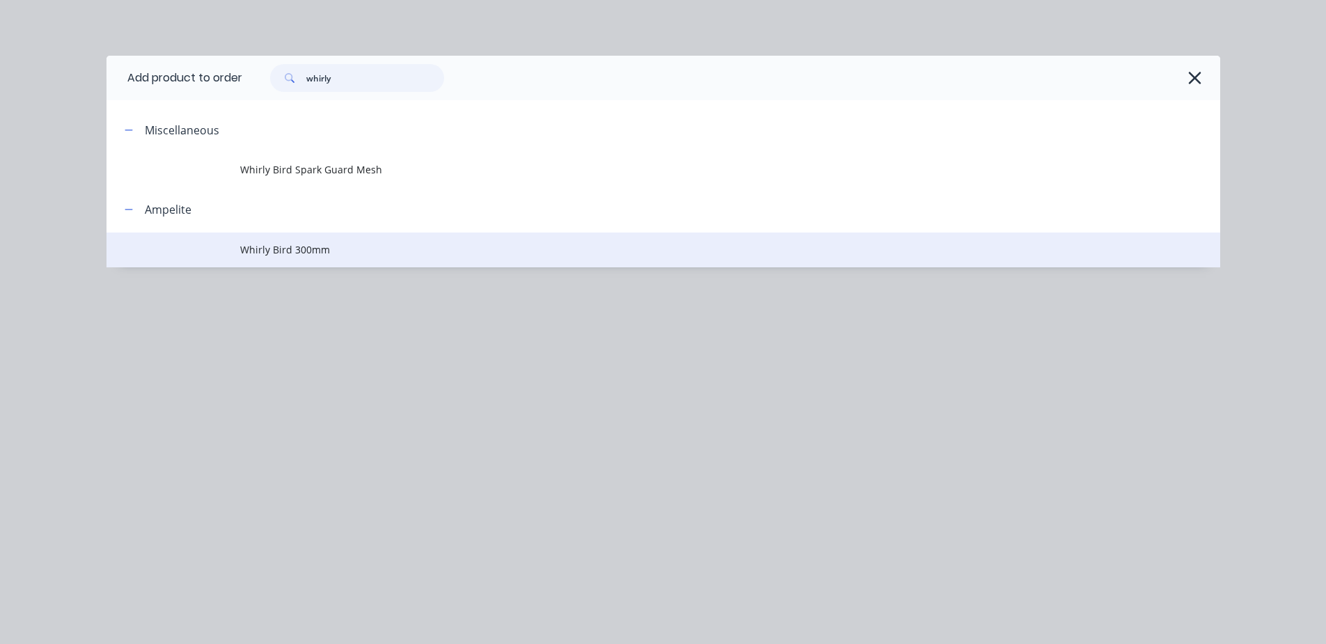
type input "whirly"
click at [289, 258] on td "Whirly Bird 300mm" at bounding box center [730, 250] width 980 height 35
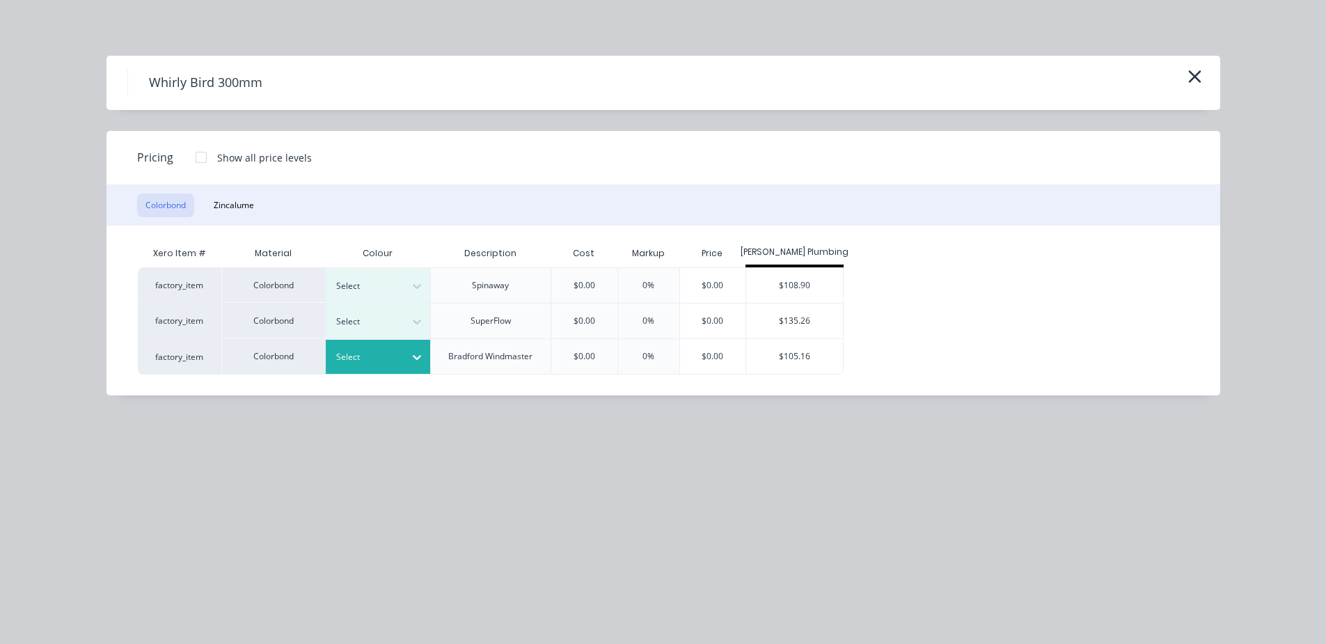
click at [389, 357] on div at bounding box center [367, 357] width 63 height 15
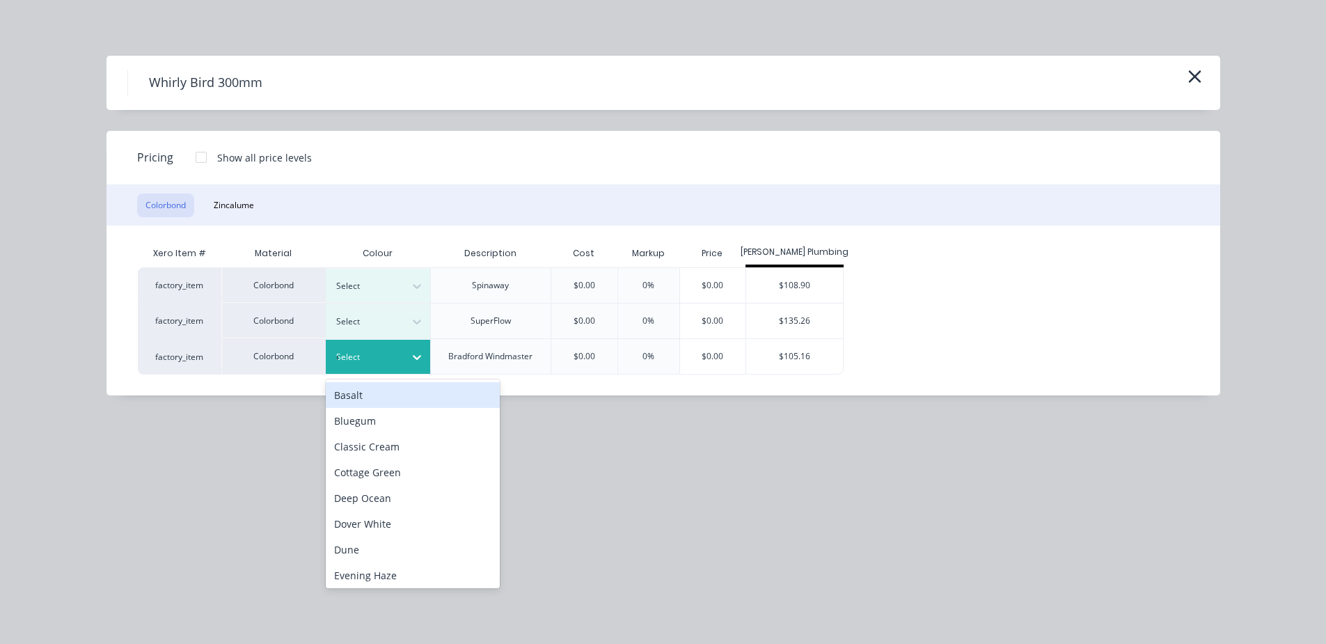
type input "mo"
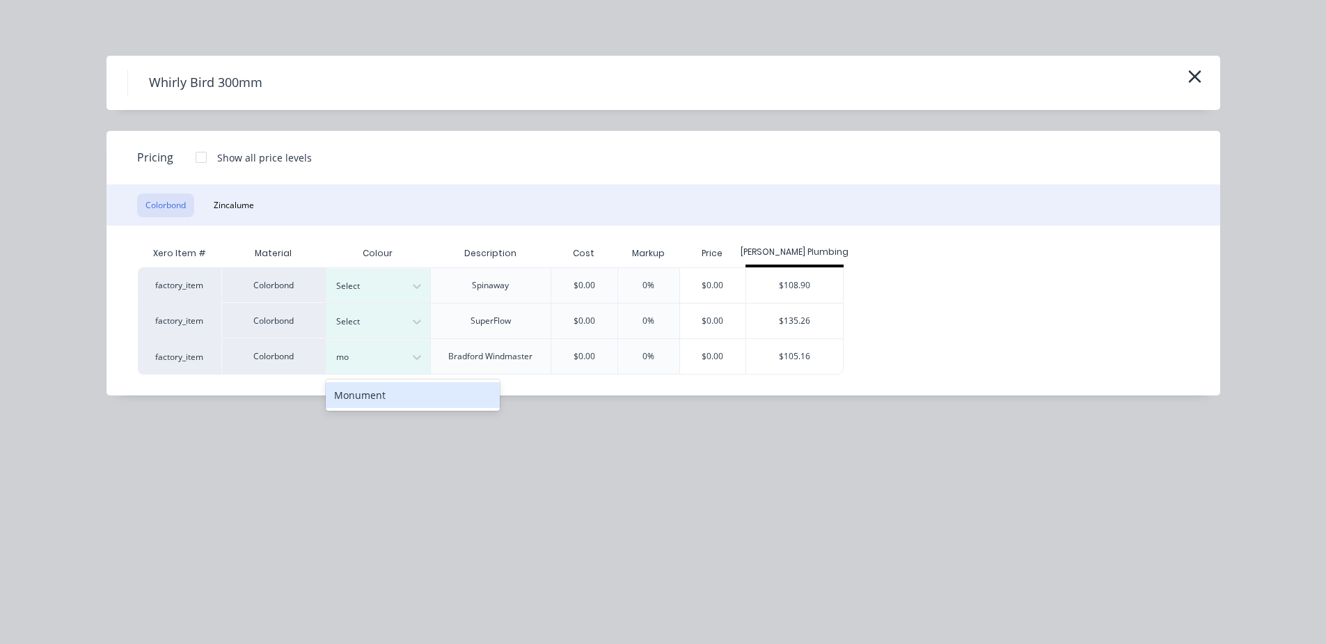
click at [377, 392] on div "Monument" at bounding box center [413, 395] width 174 height 26
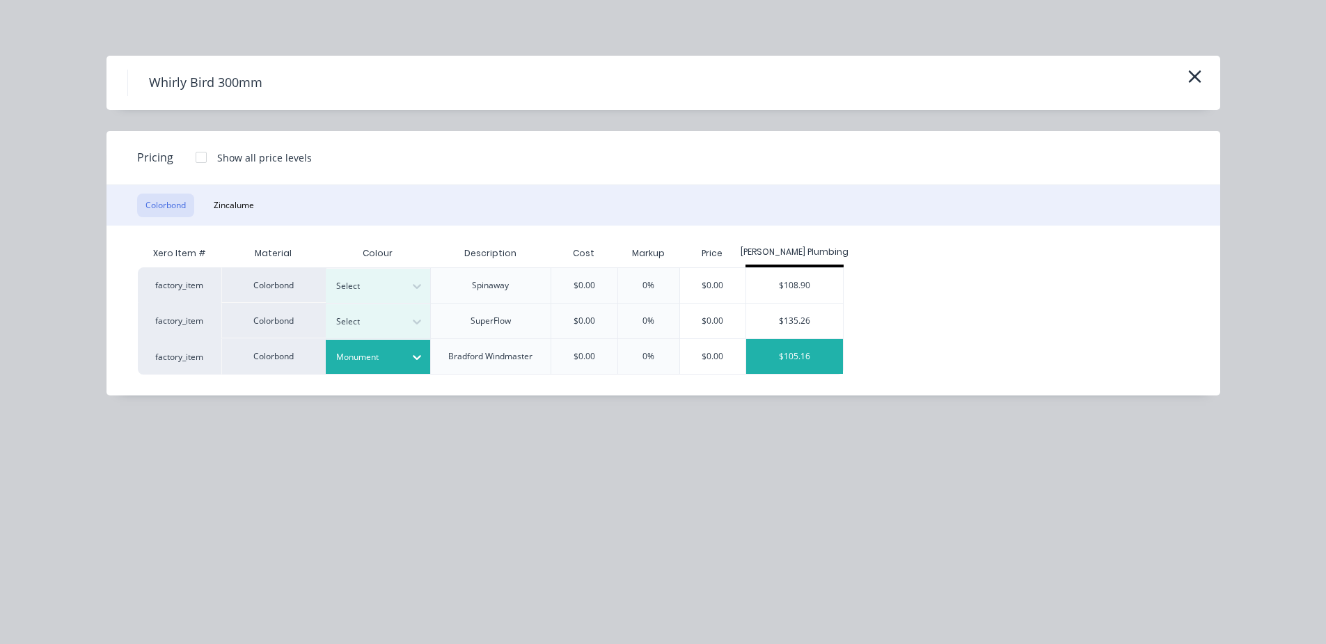
click at [797, 359] on div "$105.16" at bounding box center [794, 356] width 97 height 35
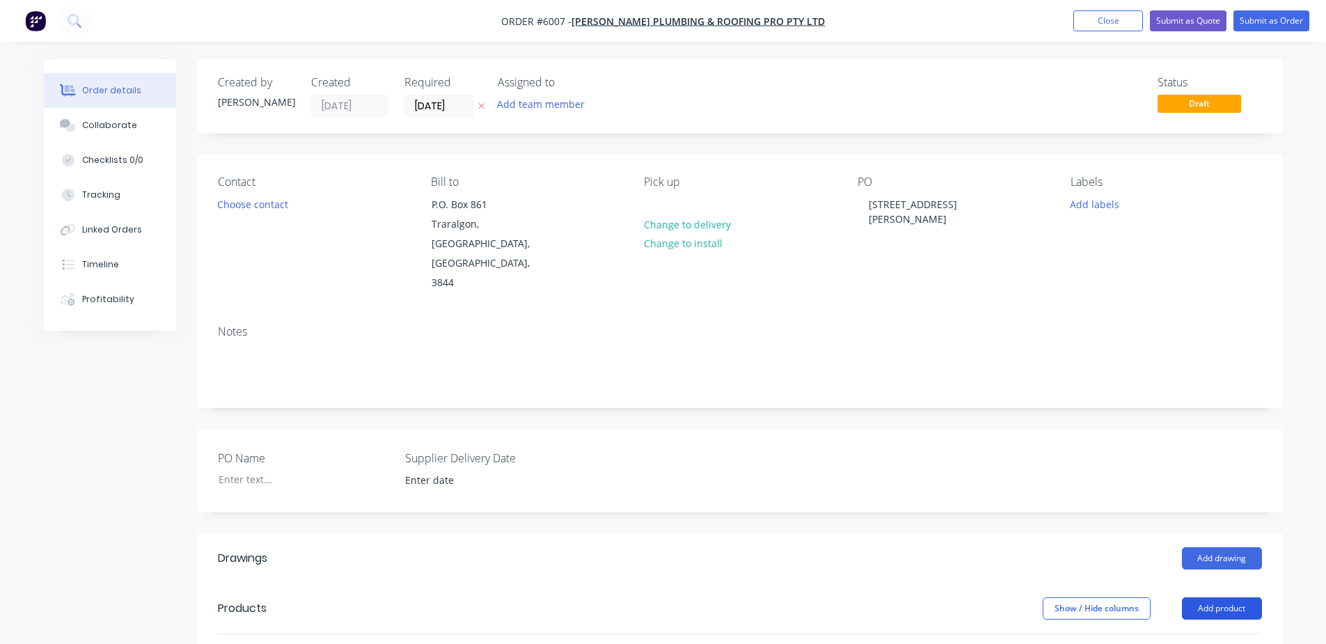
click at [1216, 597] on button "Add product" at bounding box center [1222, 608] width 80 height 22
click at [1207, 634] on div "Product catalogue" at bounding box center [1196, 644] width 107 height 20
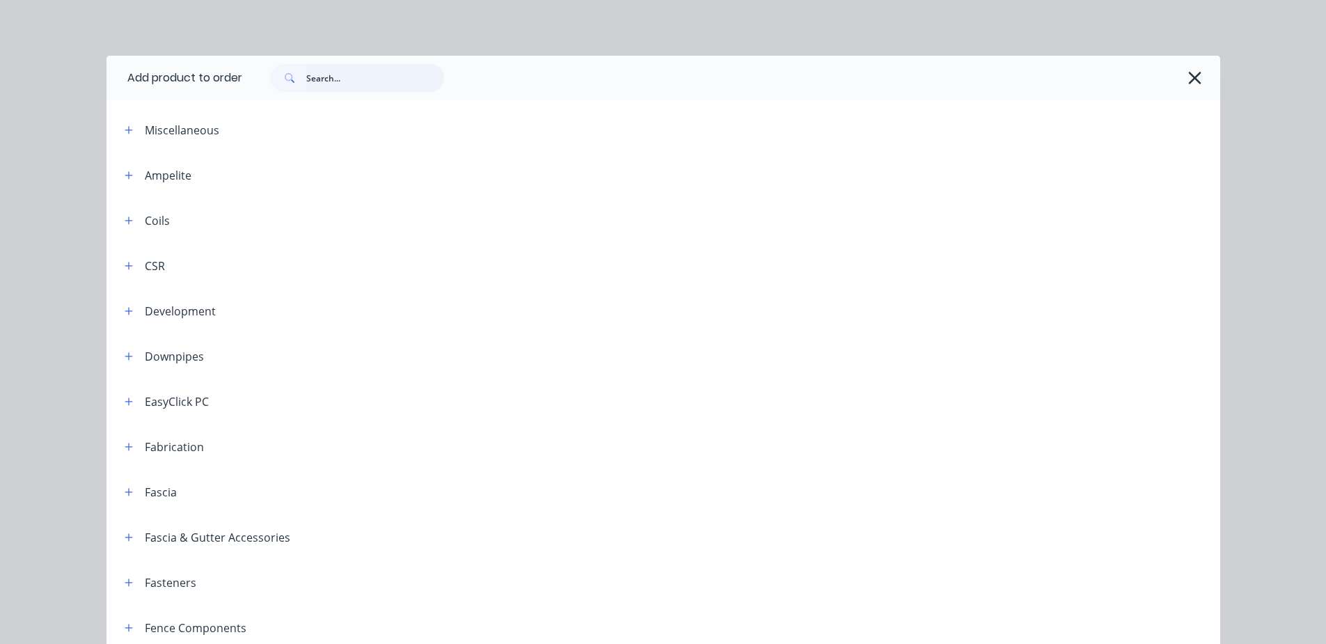
click at [355, 83] on input "text" at bounding box center [375, 78] width 138 height 28
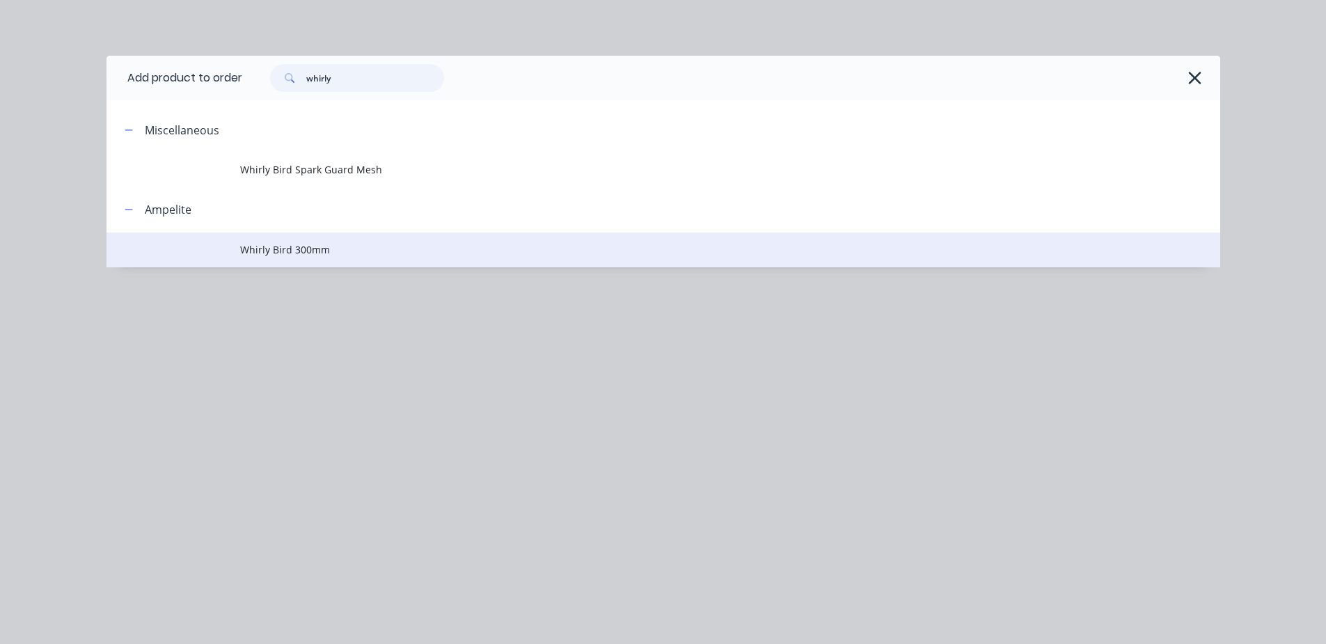
type input "whirly"
click at [287, 244] on span "Whirly Bird 300mm" at bounding box center [632, 249] width 784 height 15
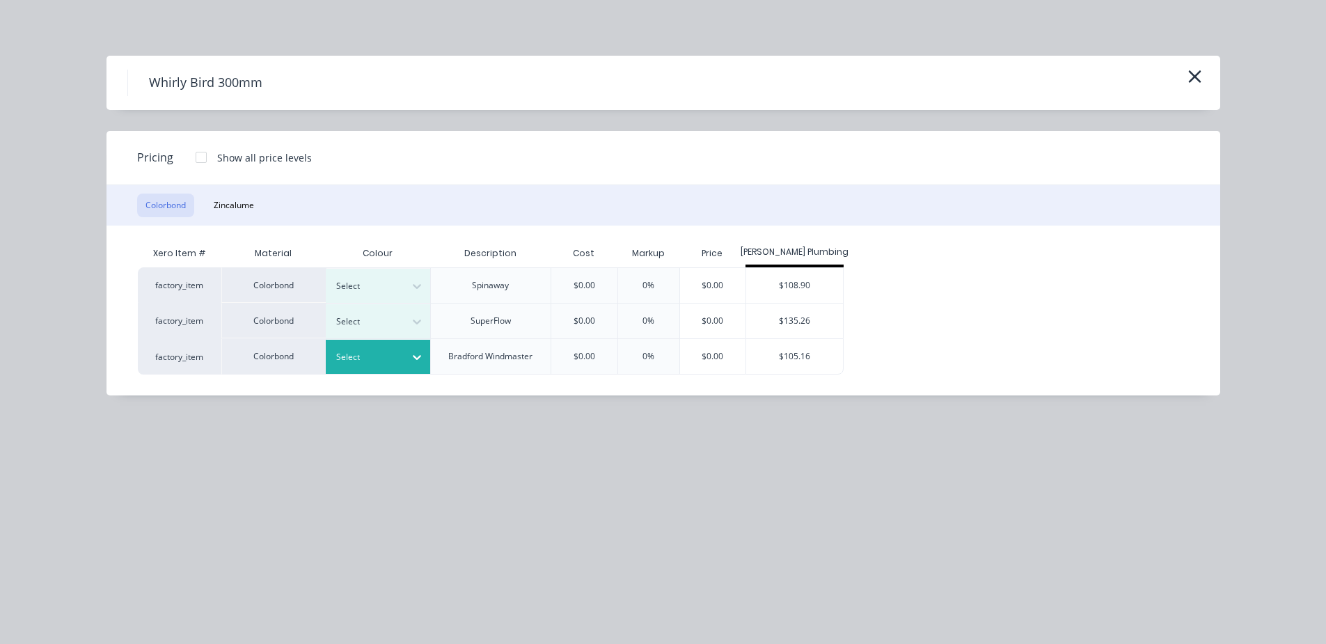
click at [391, 353] on div at bounding box center [367, 357] width 63 height 15
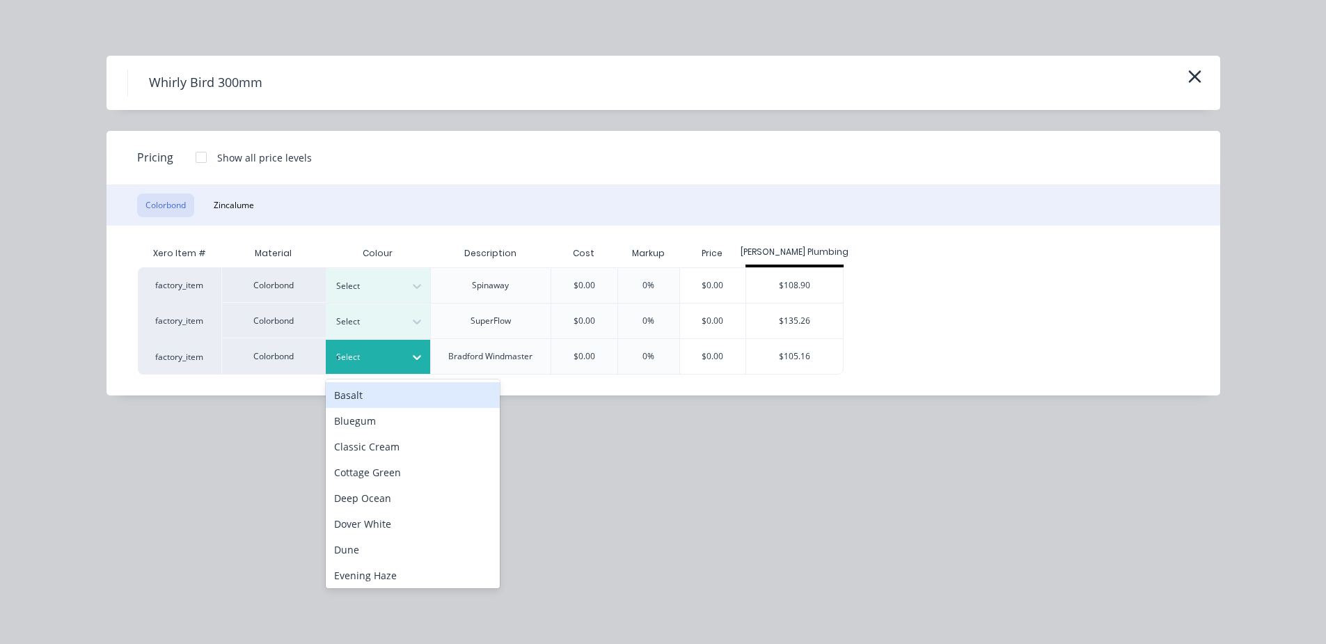
type input "mo"
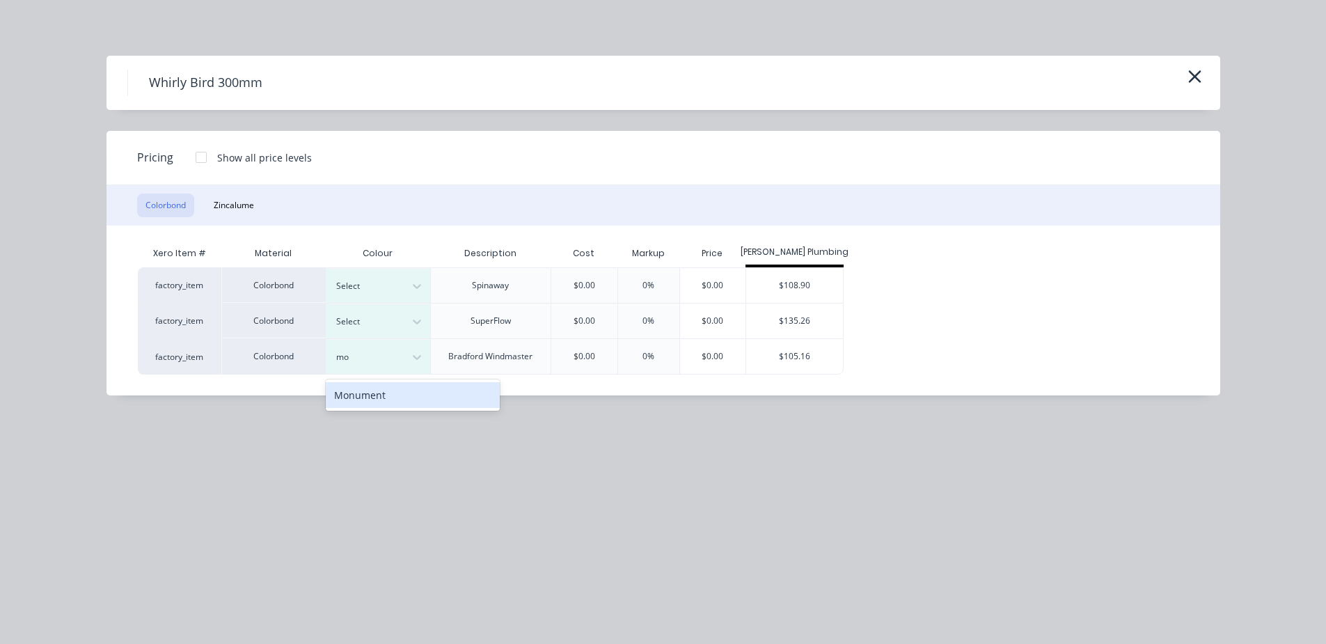
click at [360, 399] on div "Monument" at bounding box center [413, 395] width 174 height 26
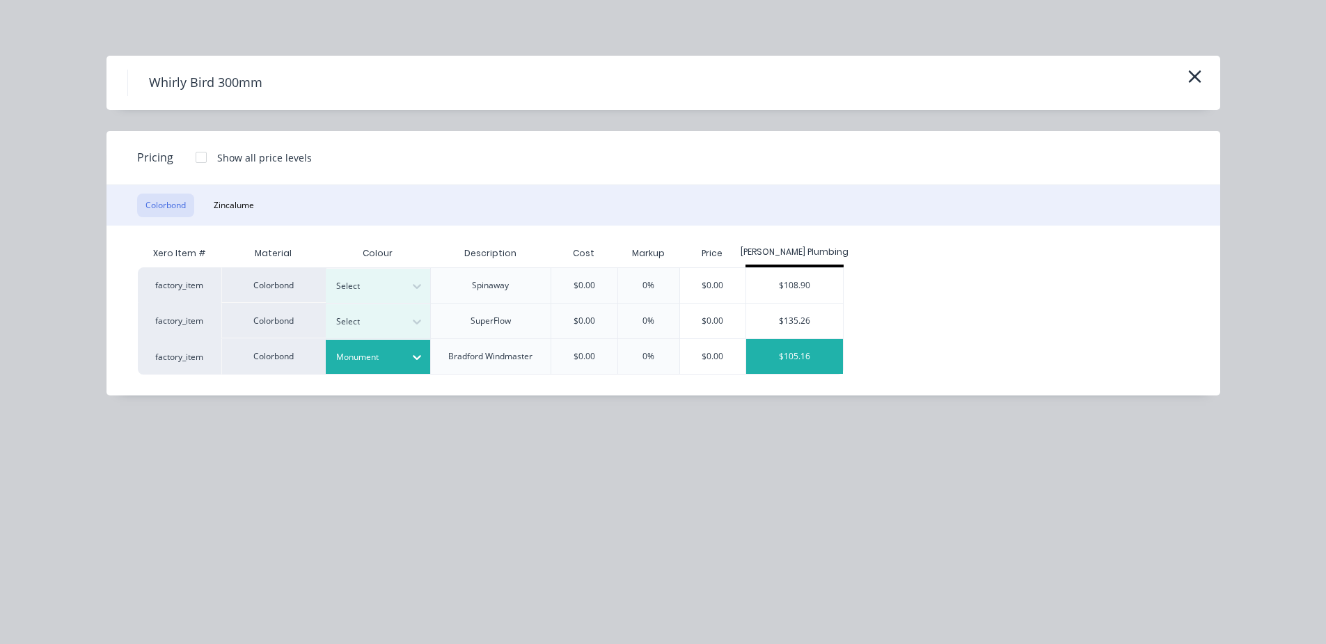
click at [781, 354] on div "$105.16" at bounding box center [794, 356] width 97 height 35
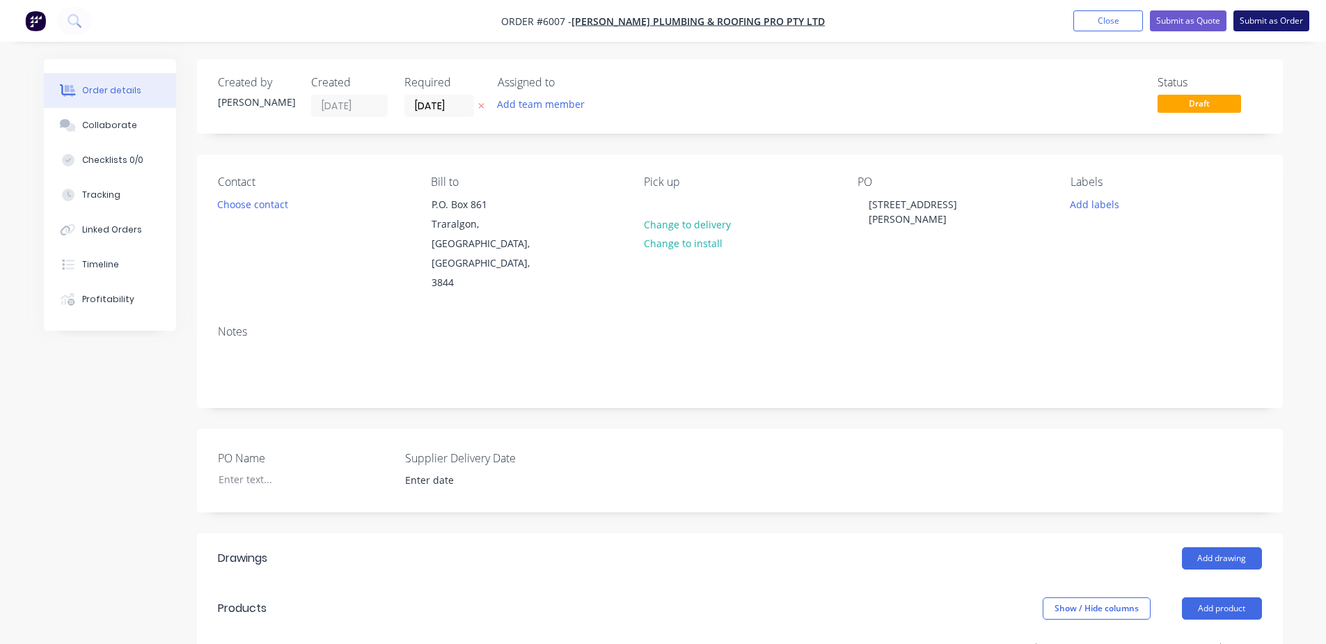
click at [1271, 18] on button "Submit as Order" at bounding box center [1272, 20] width 76 height 21
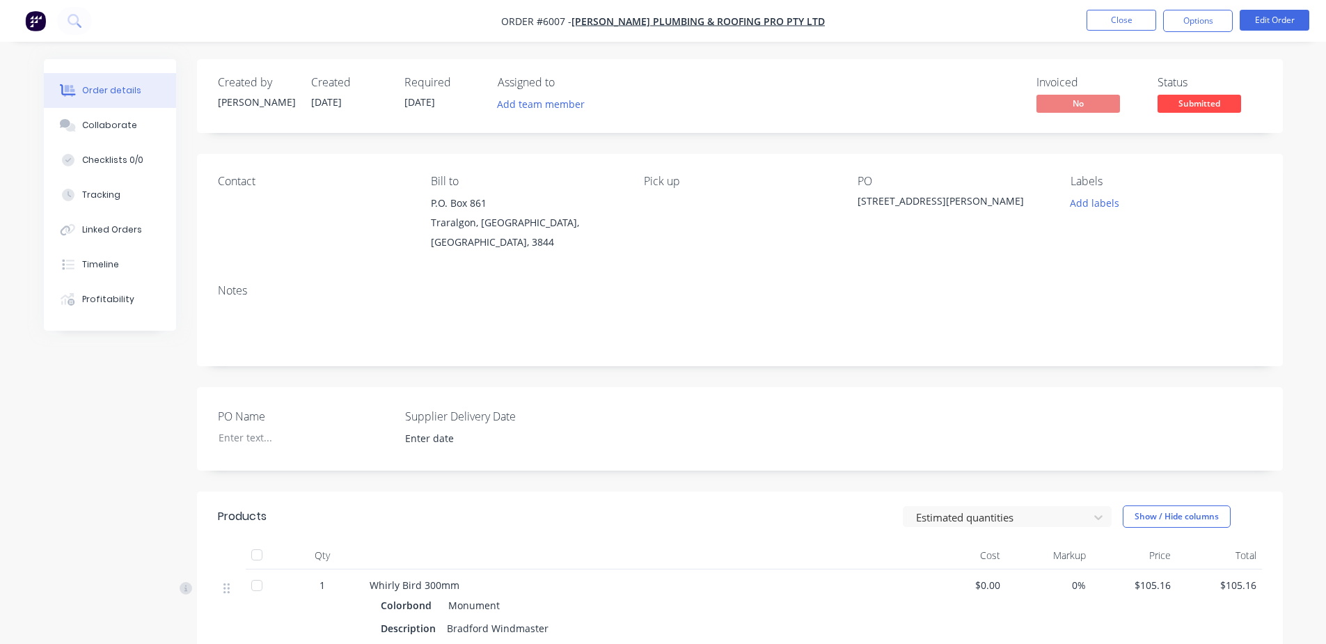
click at [1207, 104] on span "Submitted" at bounding box center [1200, 103] width 84 height 17
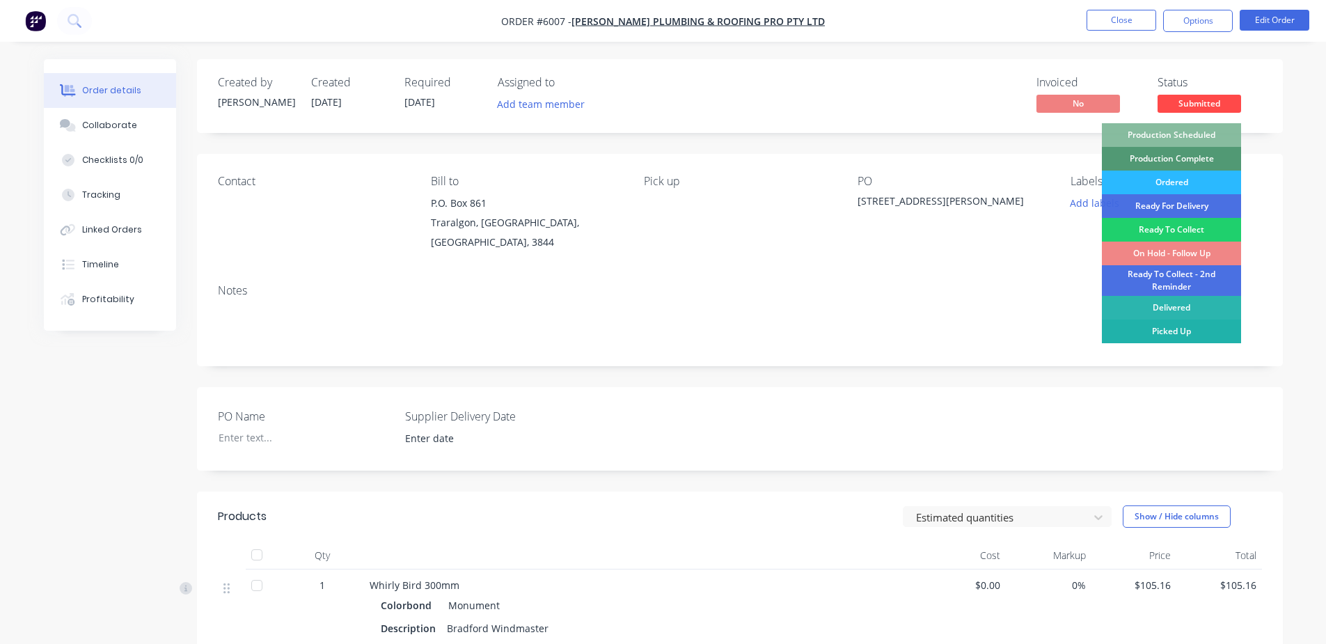
click at [1185, 326] on div "Picked Up" at bounding box center [1171, 332] width 139 height 24
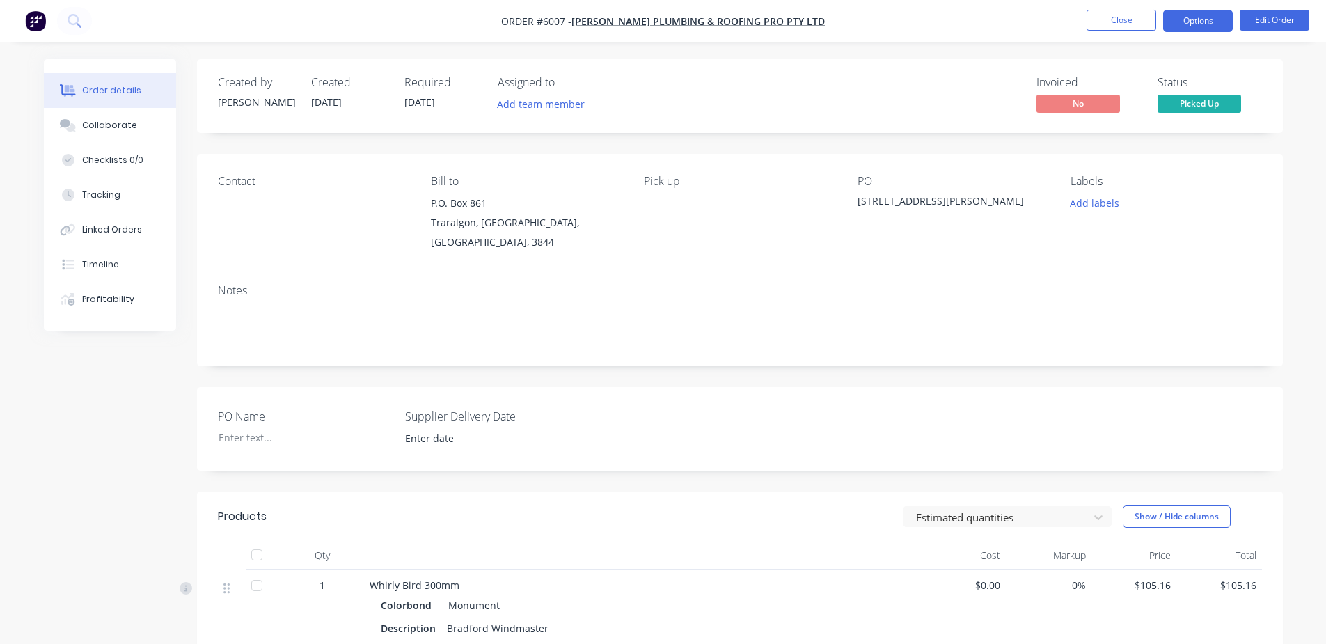
click at [1198, 15] on button "Options" at bounding box center [1198, 21] width 70 height 22
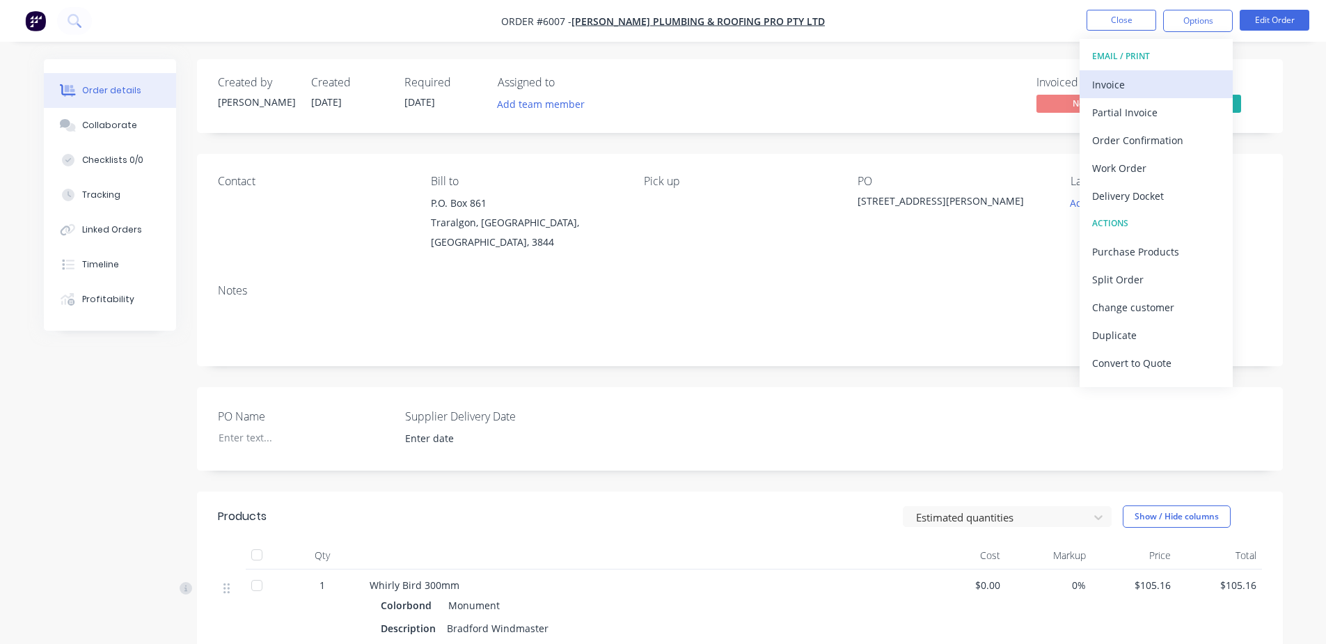
click at [1107, 81] on div "Invoice" at bounding box center [1156, 85] width 128 height 20
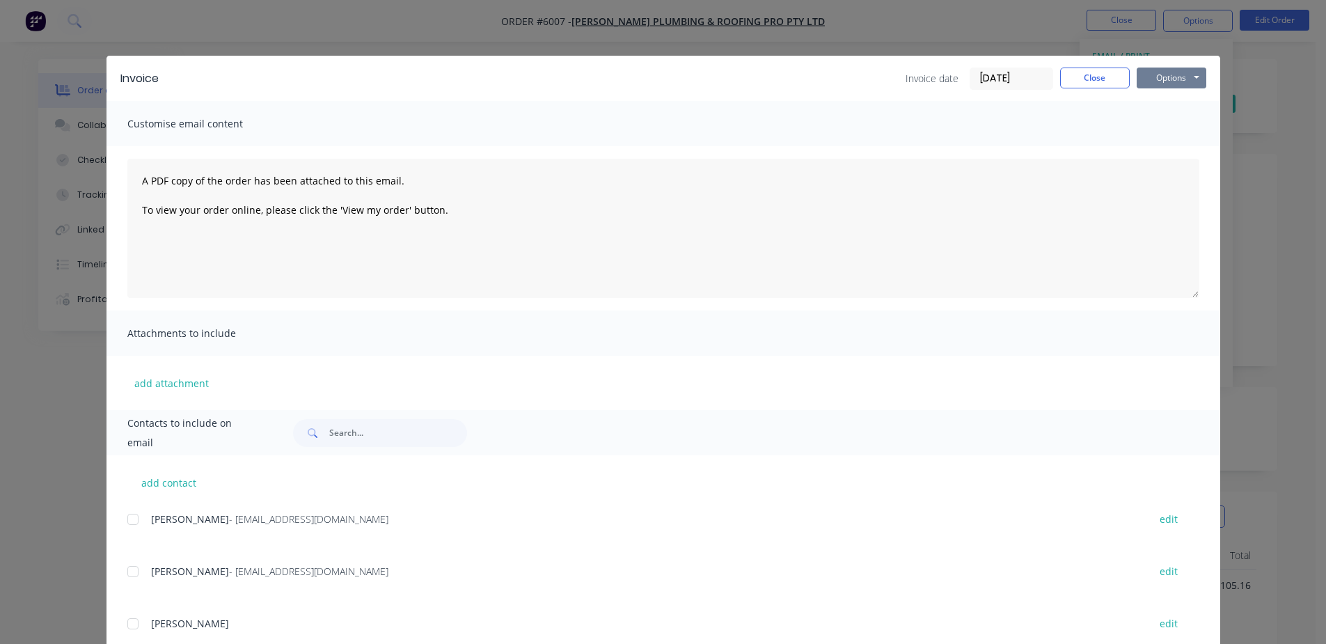
click at [1146, 82] on button "Options" at bounding box center [1172, 78] width 70 height 21
click at [1164, 148] on button "Email" at bounding box center [1181, 148] width 89 height 23
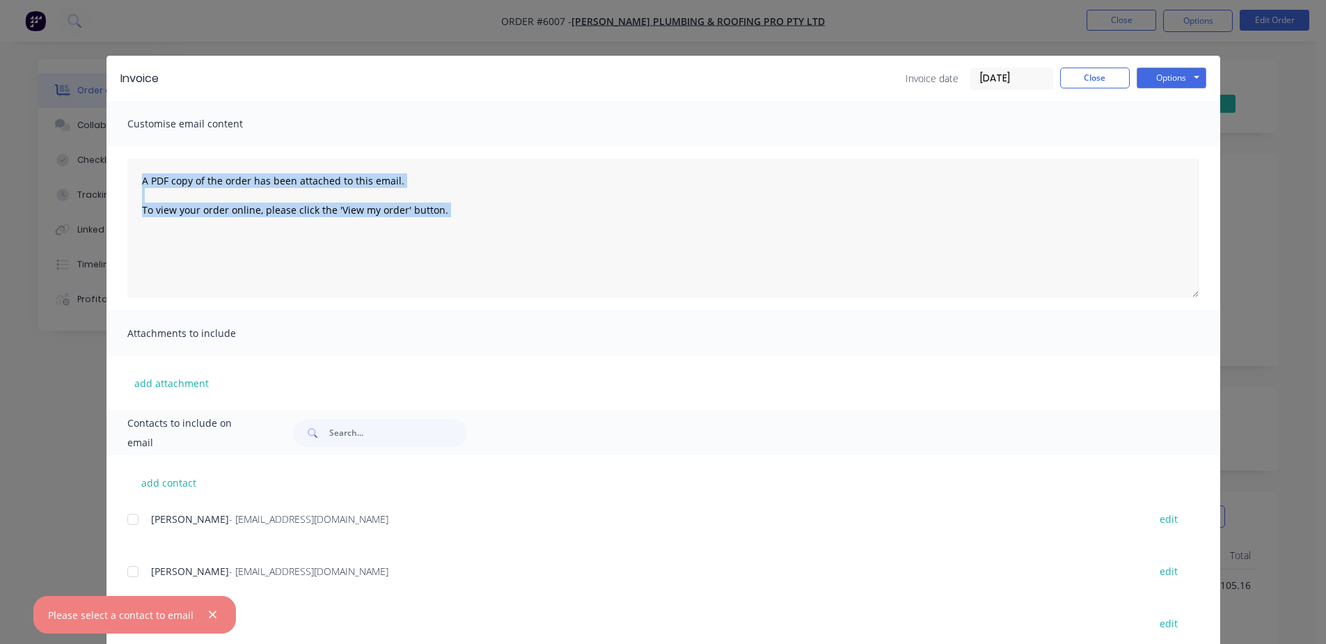
click at [1164, 148] on div "A PDF copy of the order has been attached to this email. To view your order onl…" at bounding box center [664, 228] width 1114 height 164
click at [134, 573] on div at bounding box center [133, 572] width 28 height 28
click at [1182, 80] on button "Options" at bounding box center [1172, 78] width 70 height 21
click at [1163, 154] on button "Email" at bounding box center [1181, 148] width 89 height 23
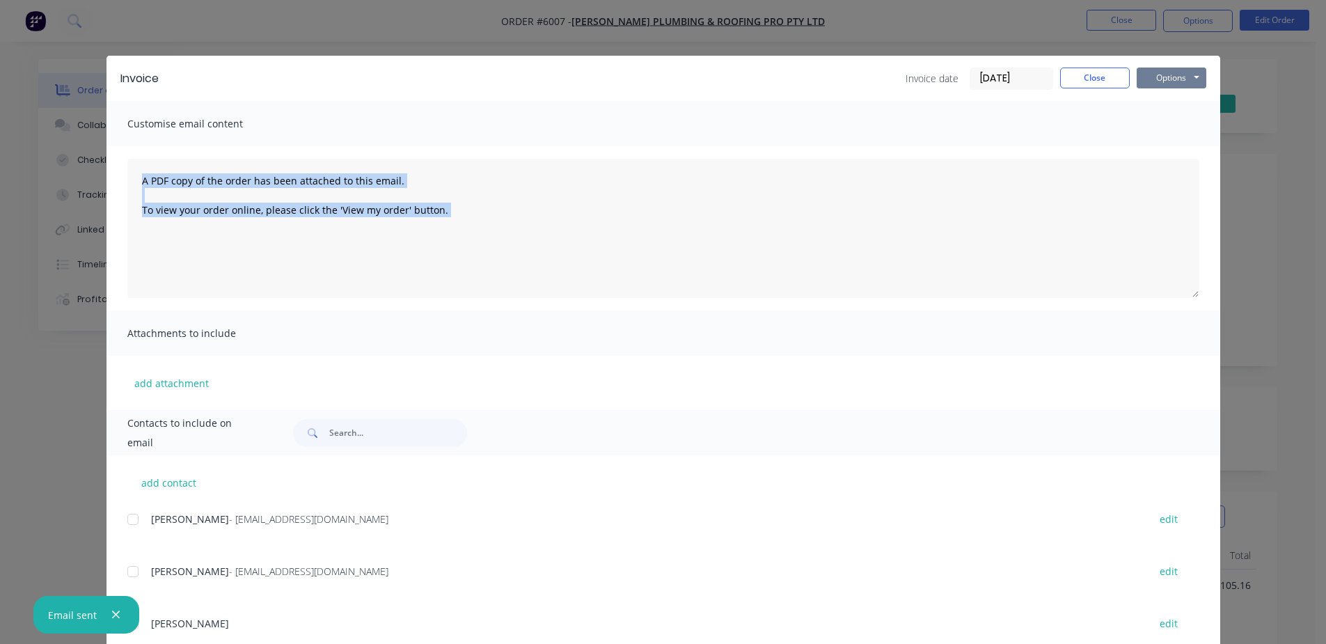
click at [1181, 69] on button "Options" at bounding box center [1172, 78] width 70 height 21
click at [1163, 122] on button "Print" at bounding box center [1181, 125] width 89 height 23
click at [1088, 73] on button "Close" at bounding box center [1095, 78] width 70 height 21
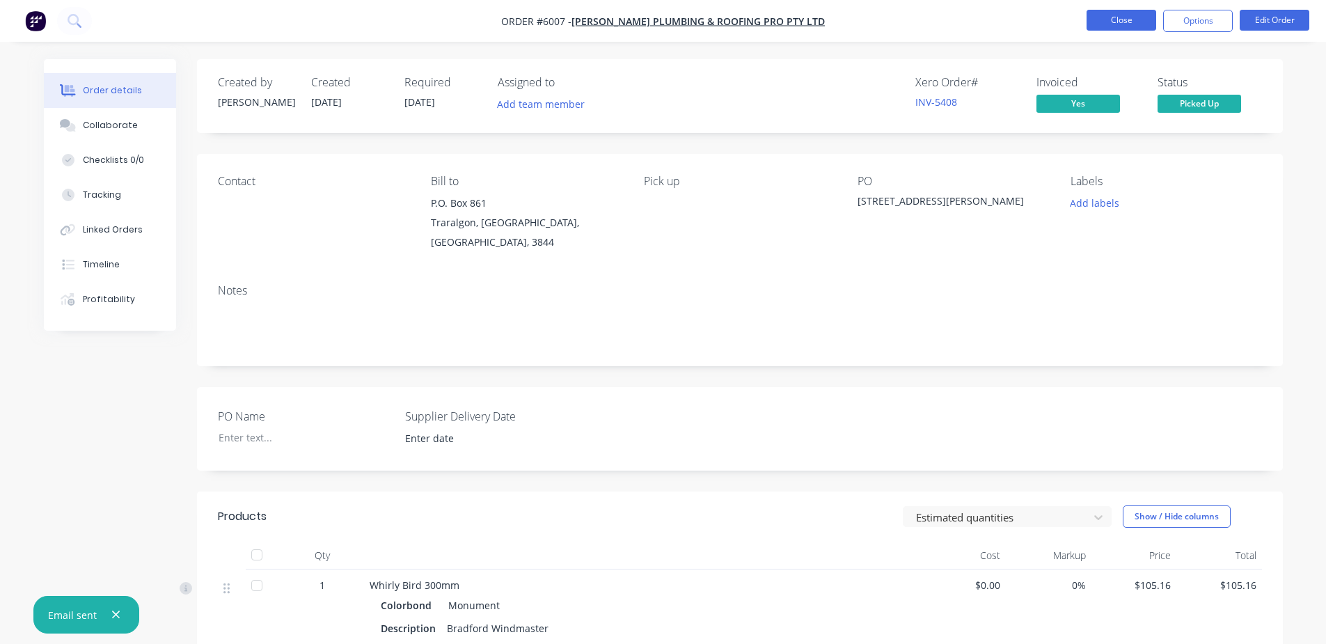
click at [1115, 17] on button "Close" at bounding box center [1122, 20] width 70 height 21
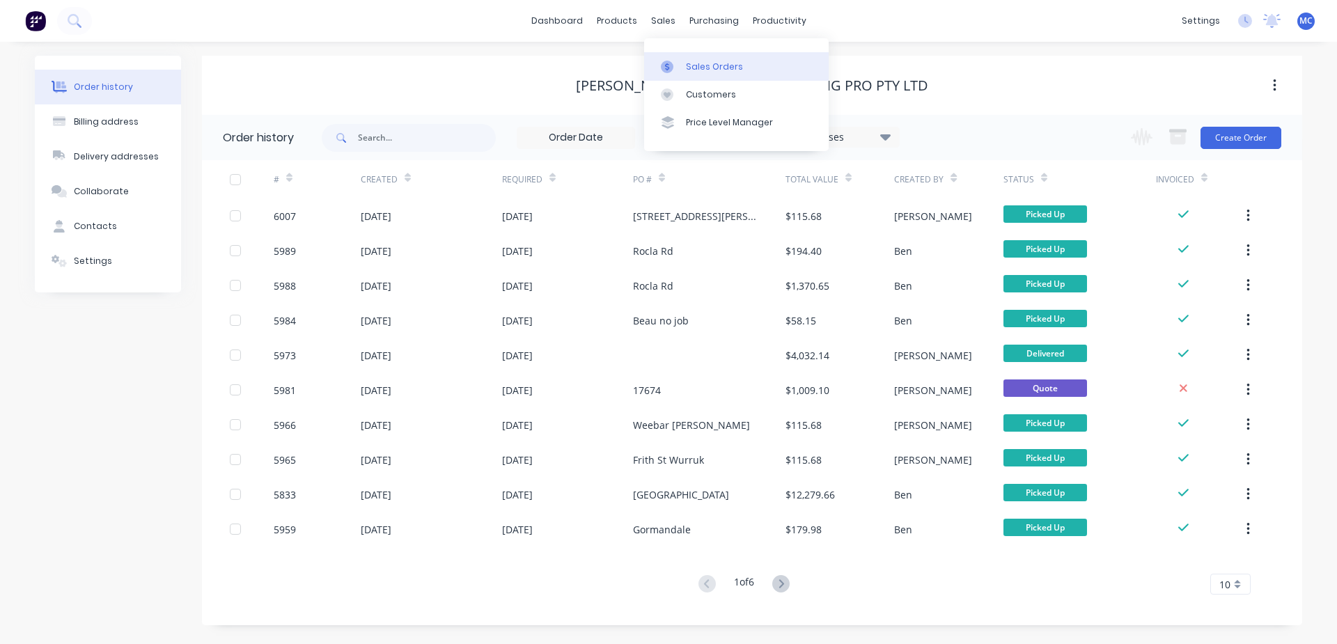
click at [689, 58] on link "Sales Orders" at bounding box center [736, 66] width 185 height 28
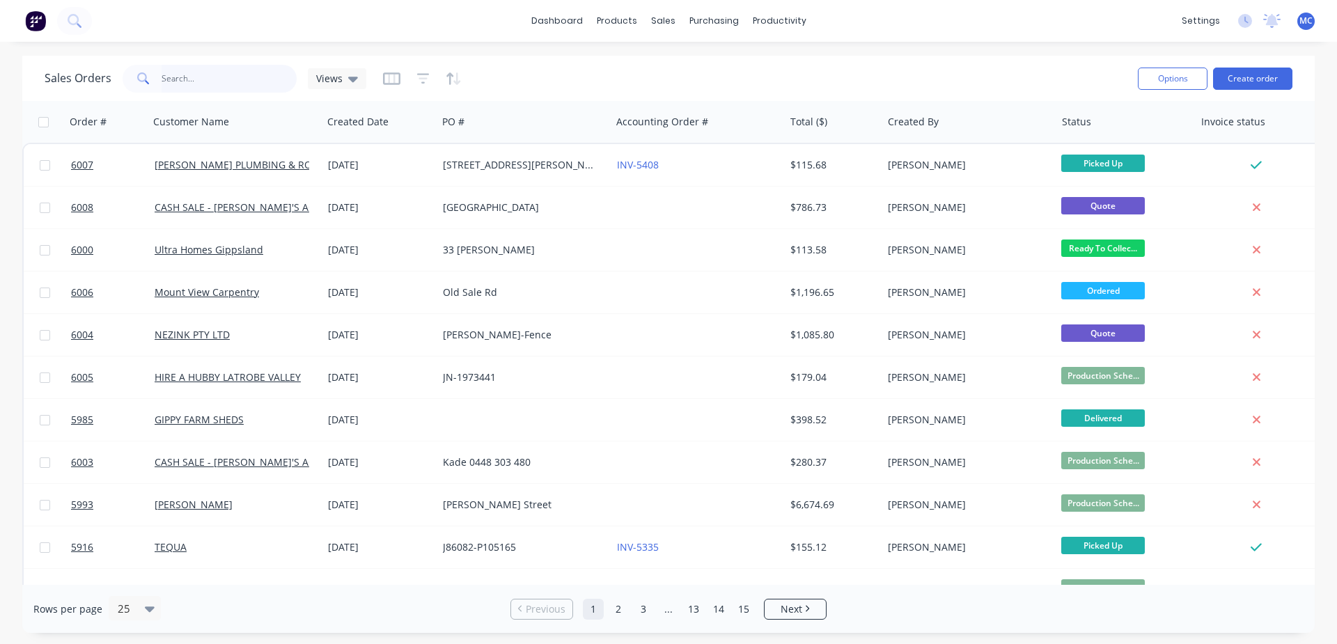
click at [226, 81] on input "text" at bounding box center [230, 79] width 136 height 28
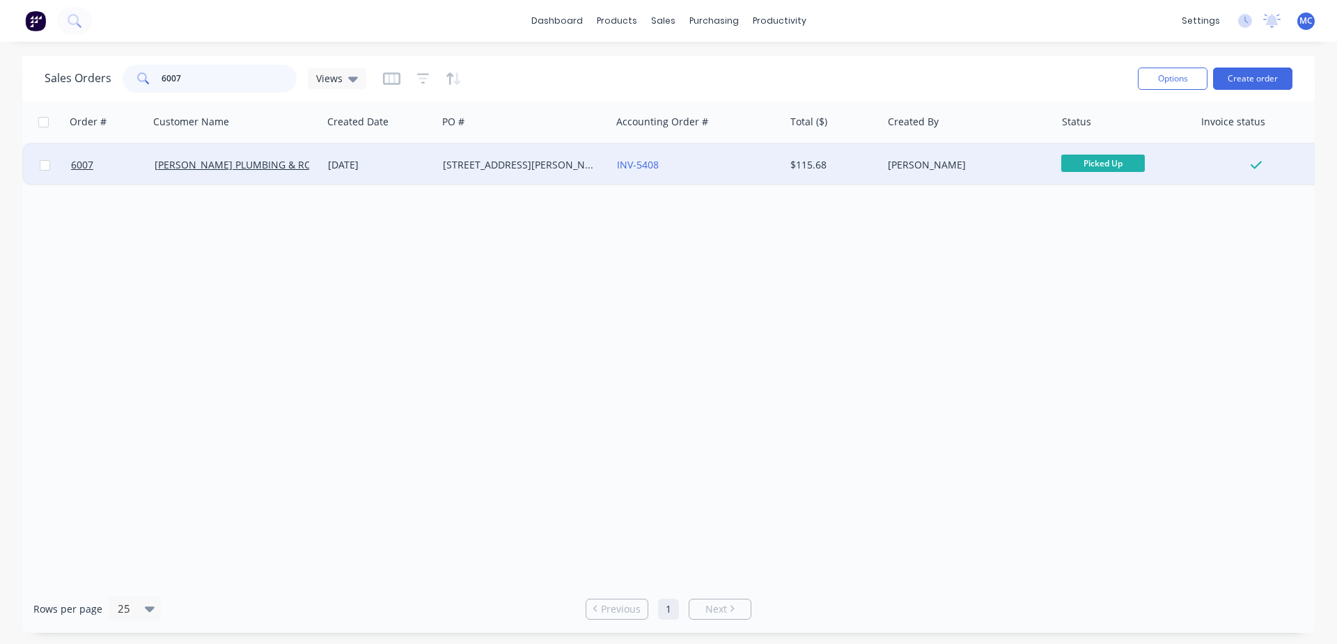
type input "6007"
click at [334, 163] on div "[DATE]" at bounding box center [380, 165] width 104 height 14
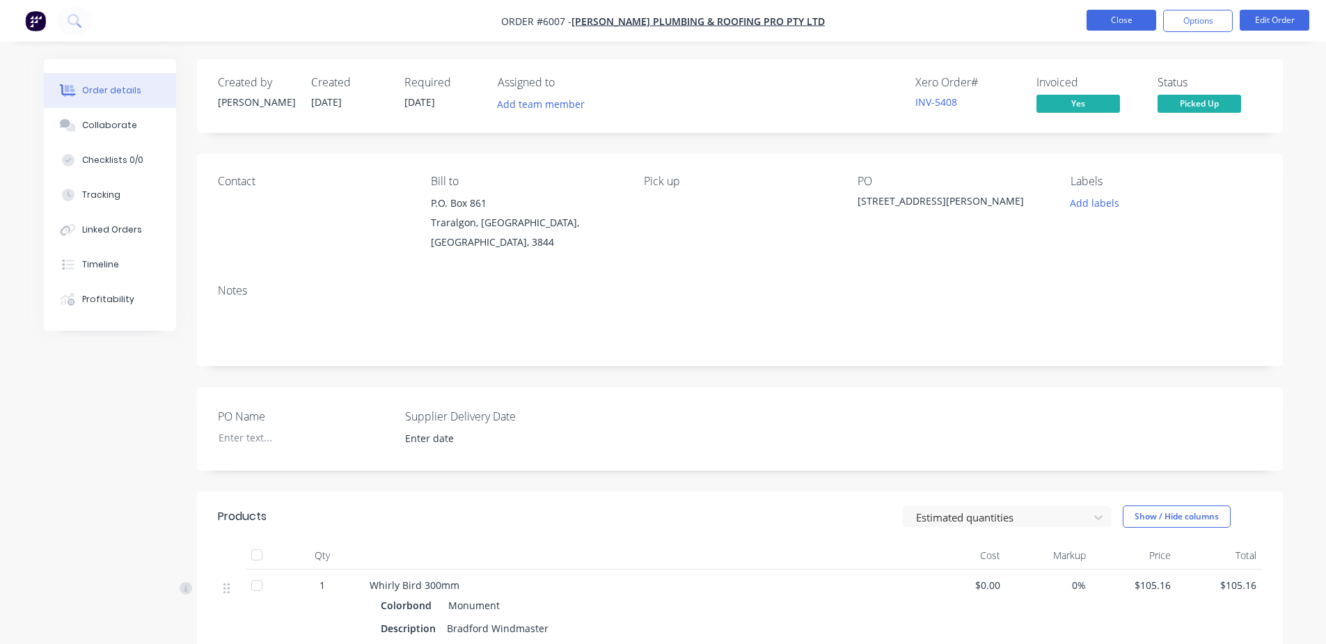
click at [1124, 17] on button "Close" at bounding box center [1122, 20] width 70 height 21
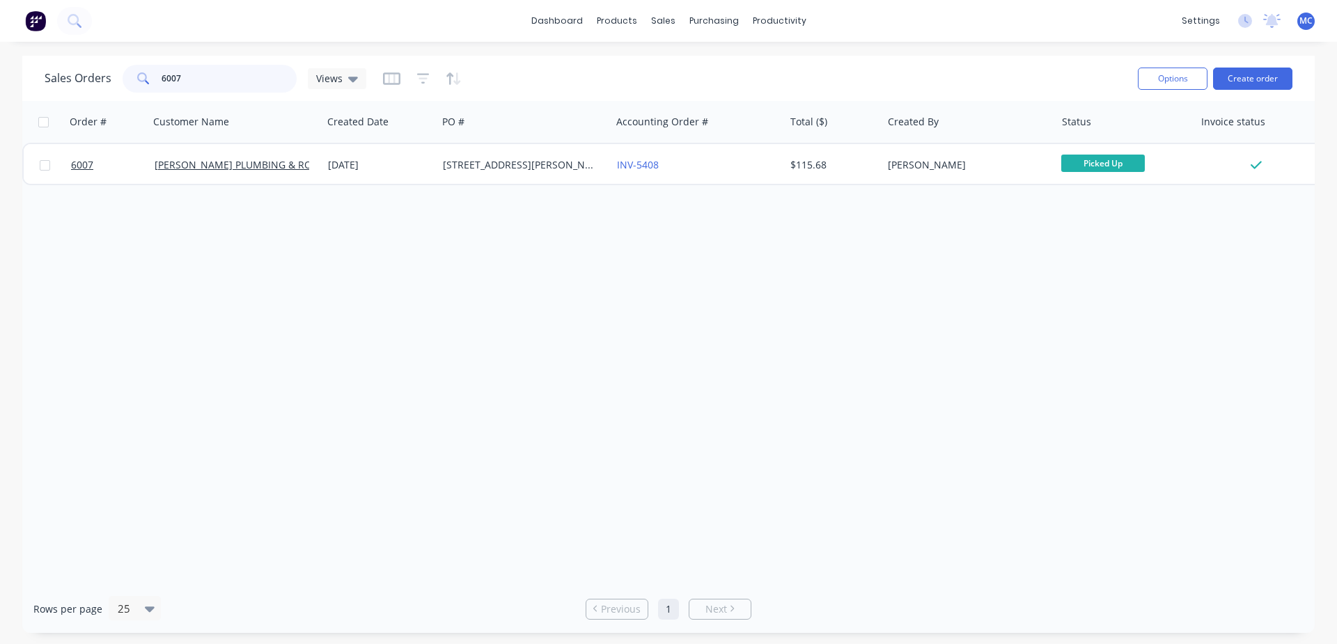
drag, startPoint x: 201, startPoint y: 81, endPoint x: 84, endPoint y: 88, distance: 117.2
click at [86, 86] on div "Sales Orders 6007 Views" at bounding box center [206, 79] width 322 height 28
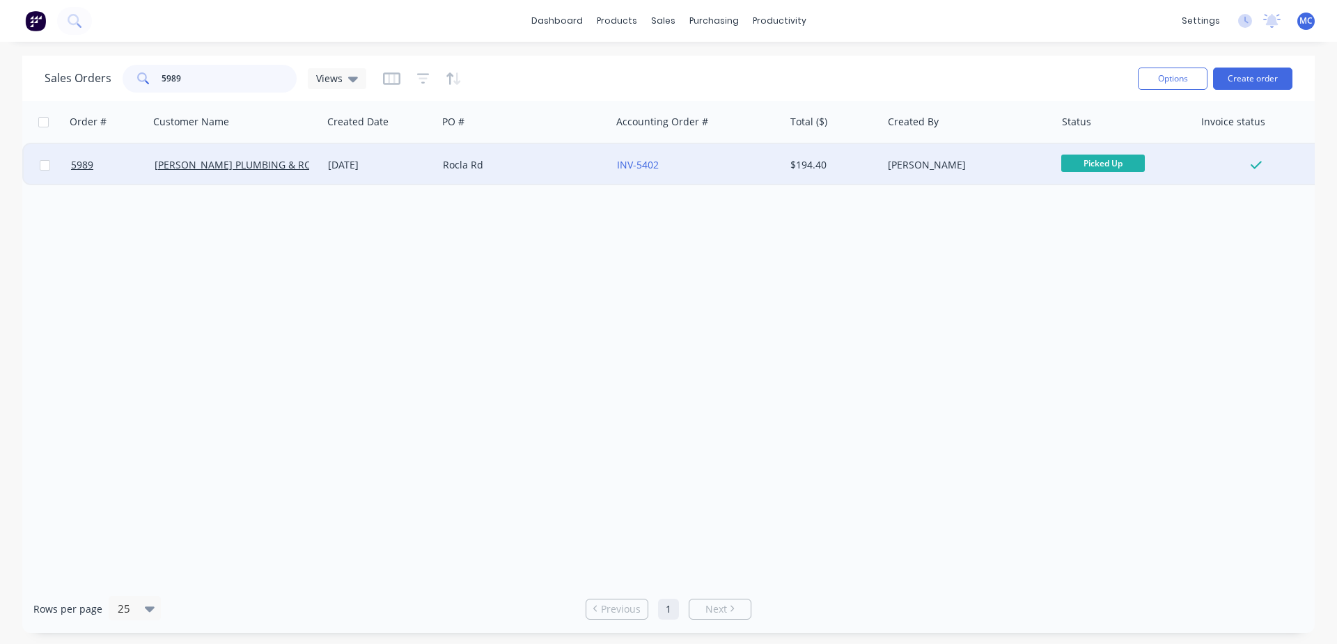
type input "5989"
click at [350, 164] on div "[DATE]" at bounding box center [380, 165] width 104 height 14
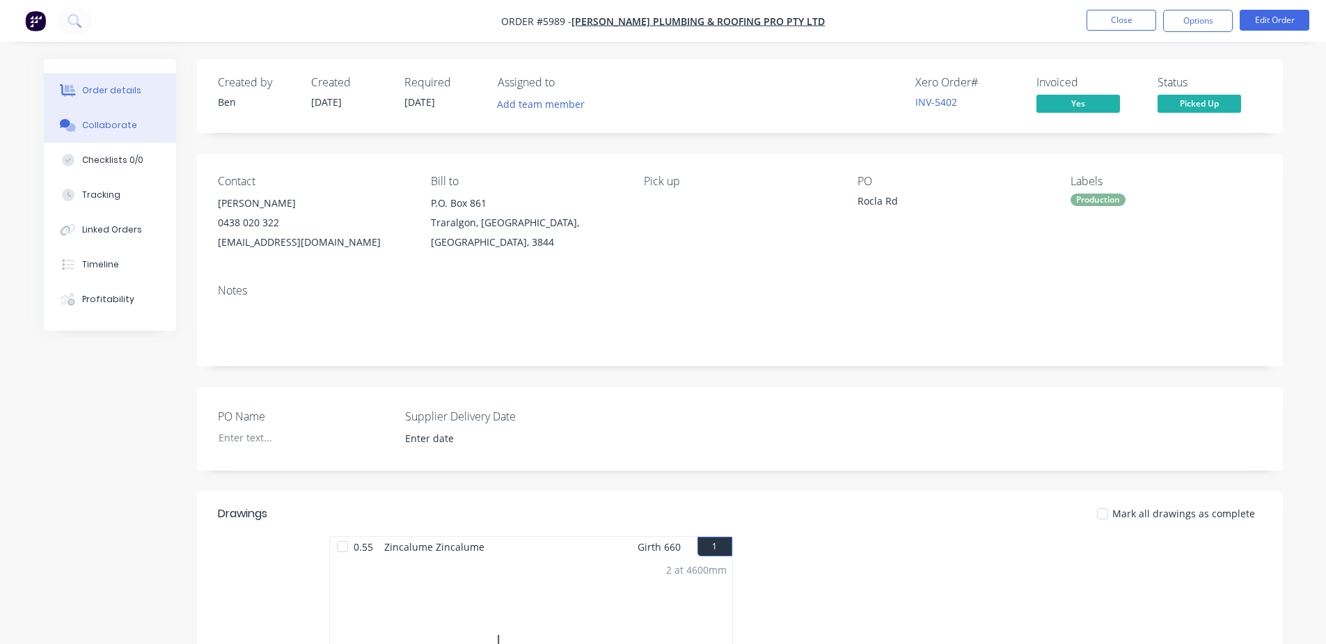
click at [130, 123] on div "Collaborate" at bounding box center [109, 125] width 55 height 13
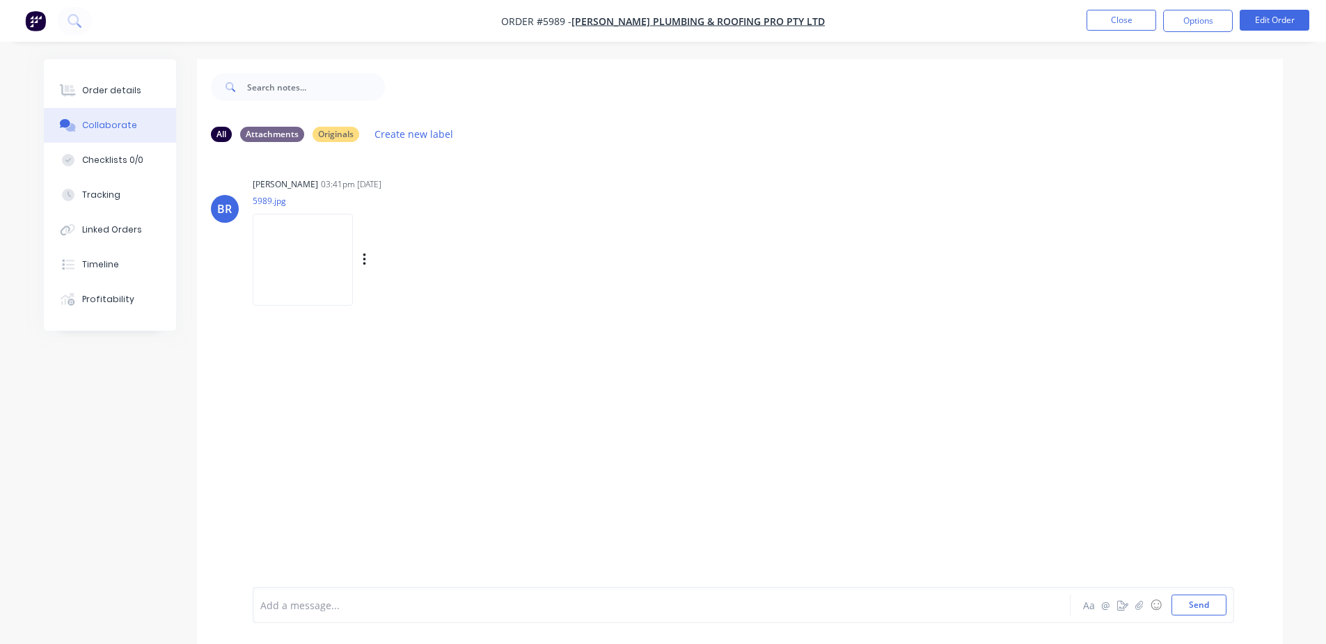
click at [303, 251] on img at bounding box center [303, 259] width 100 height 91
click at [1145, 26] on button "Close" at bounding box center [1122, 20] width 70 height 21
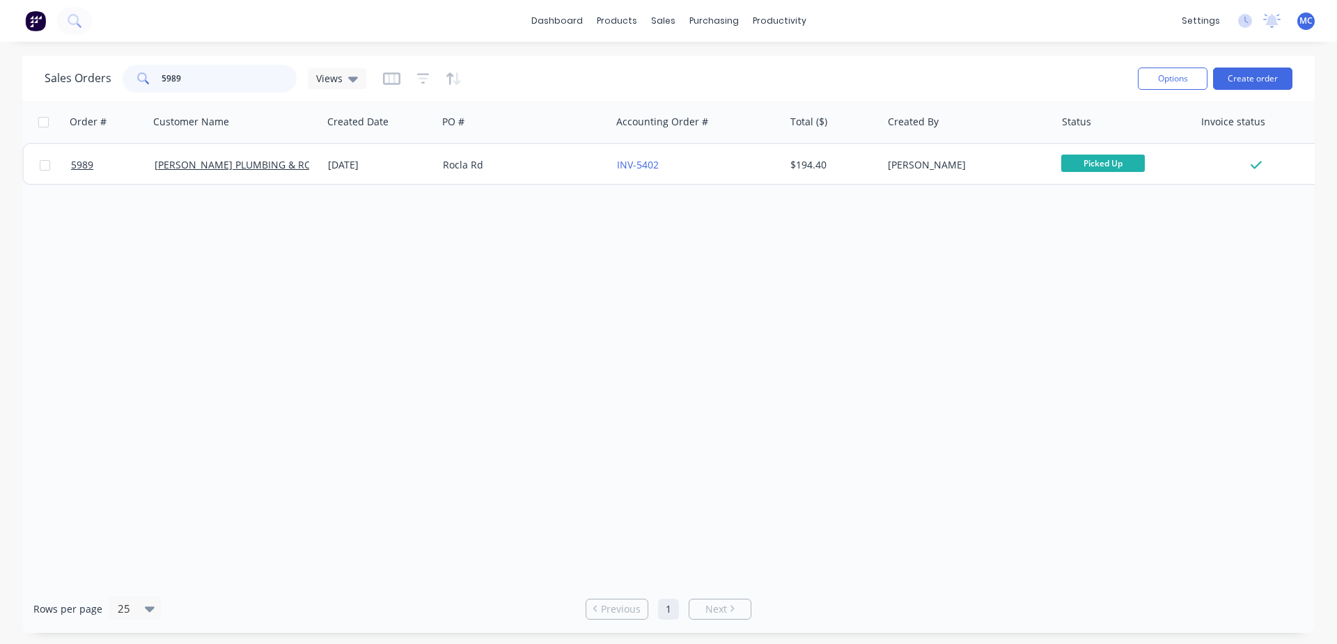
drag, startPoint x: 196, startPoint y: 77, endPoint x: 0, endPoint y: 82, distance: 195.7
click at [0, 82] on div "Sales Orders 5989 Views Options Create order Order # Customer Name Created Date…" at bounding box center [668, 344] width 1337 height 577
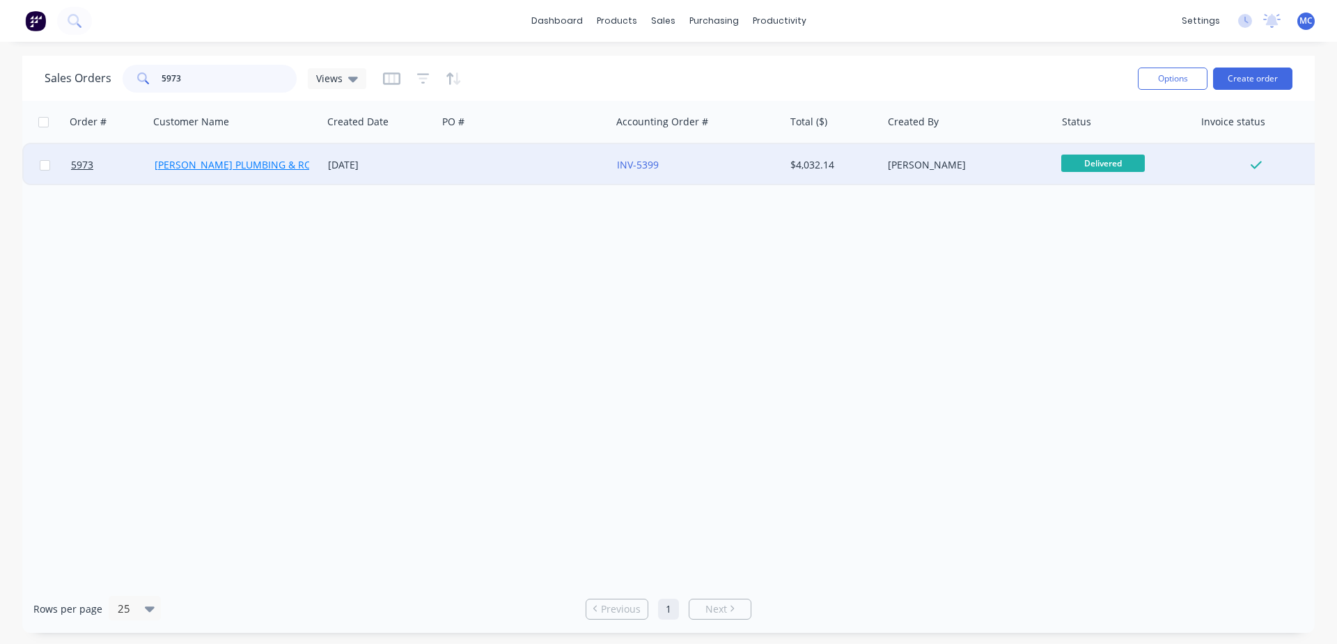
type input "5973"
click at [237, 164] on link "[PERSON_NAME] PLUMBING & ROOFING PRO PTY LTD" at bounding box center [279, 164] width 249 height 13
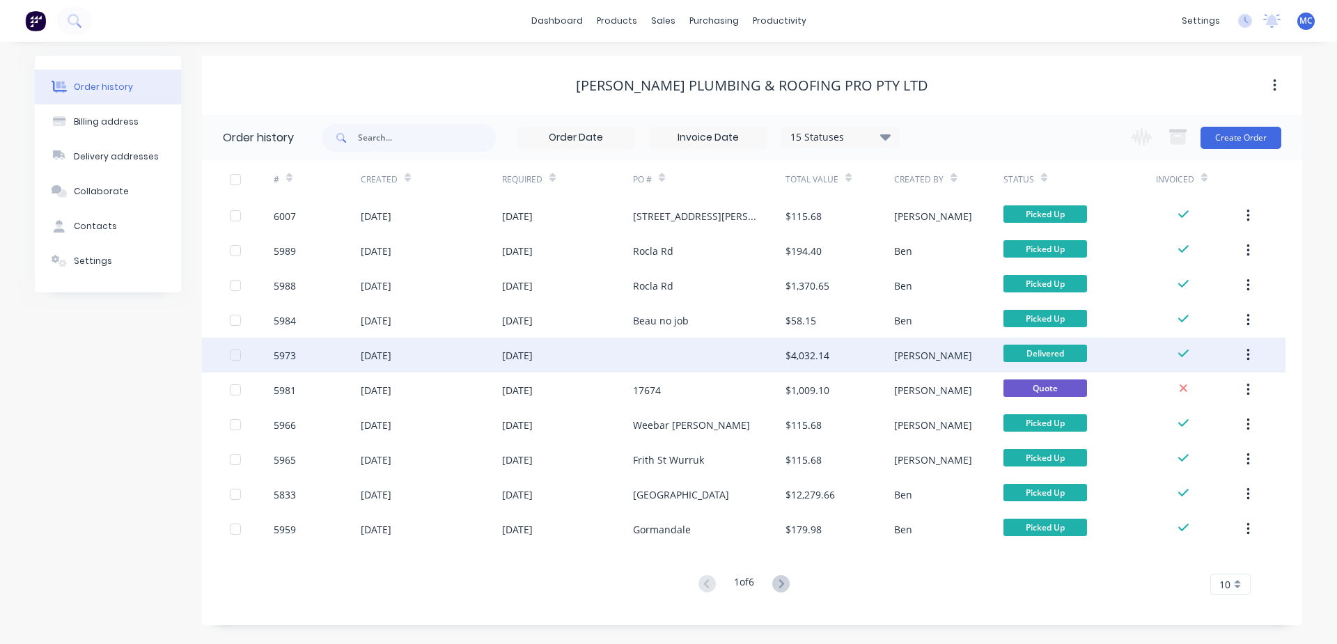
click at [531, 351] on div "[DATE]" at bounding box center [517, 355] width 31 height 15
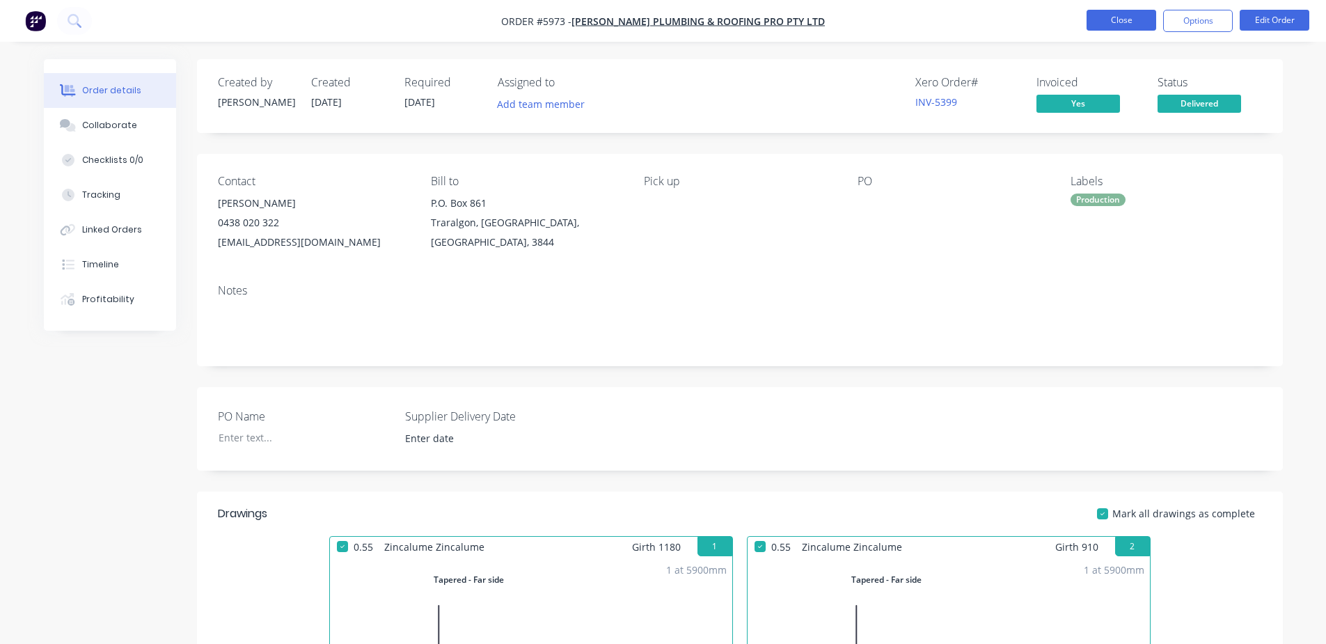
click at [1125, 13] on button "Close" at bounding box center [1122, 20] width 70 height 21
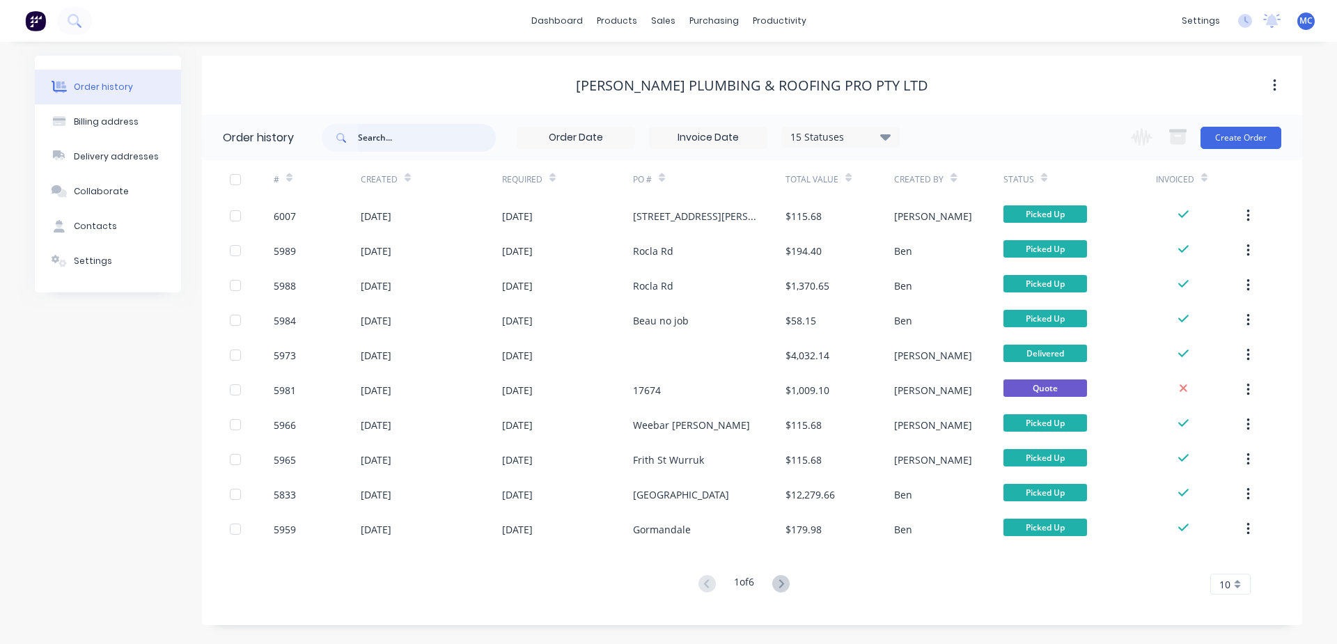
click at [411, 136] on input "text" at bounding box center [427, 138] width 138 height 28
type input "5988"
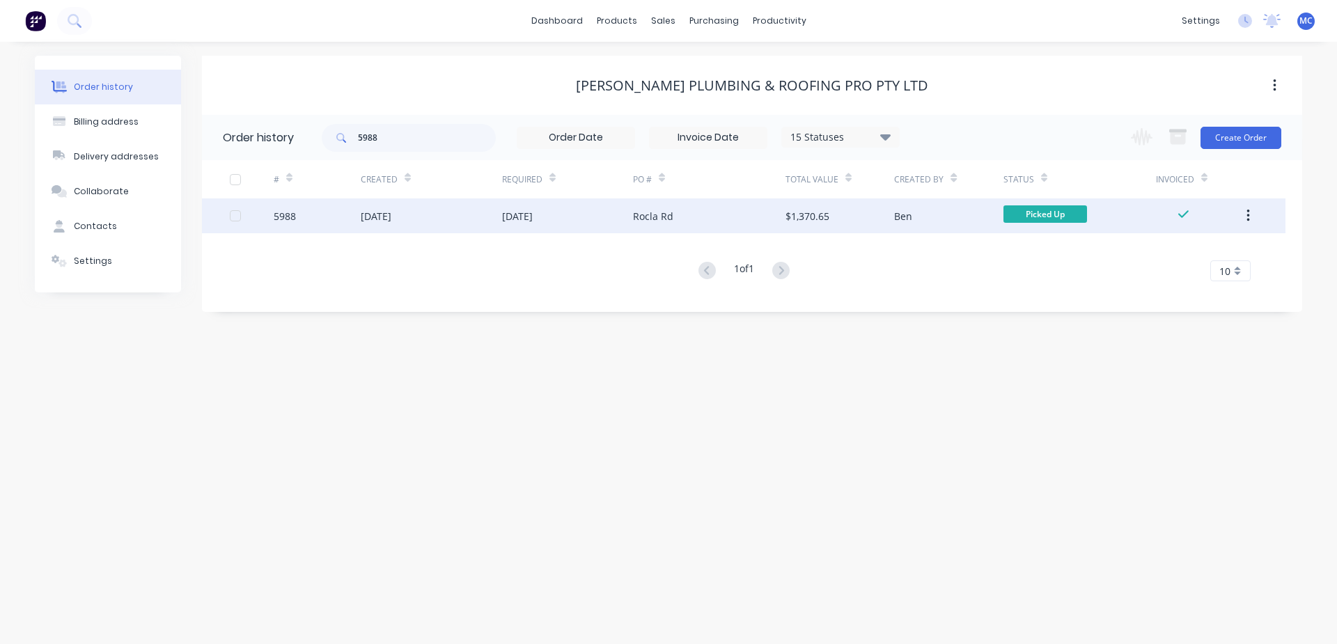
click at [533, 216] on div "[DATE]" at bounding box center [517, 216] width 31 height 15
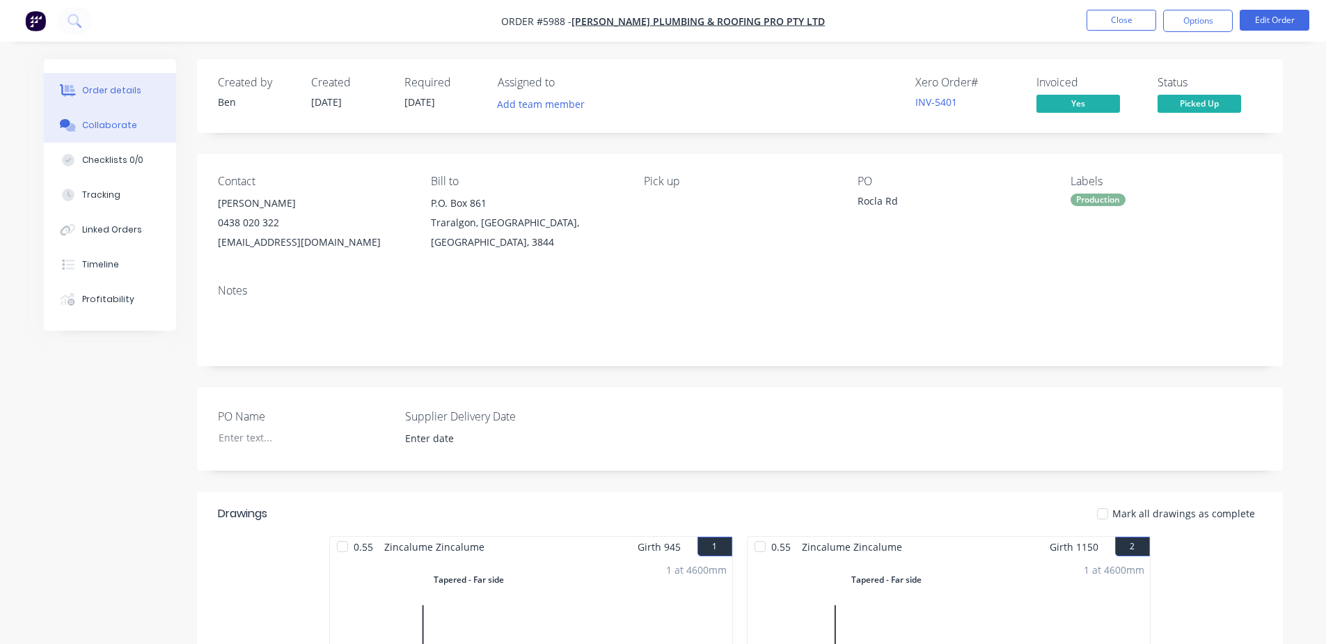
click at [123, 125] on div "Collaborate" at bounding box center [109, 125] width 55 height 13
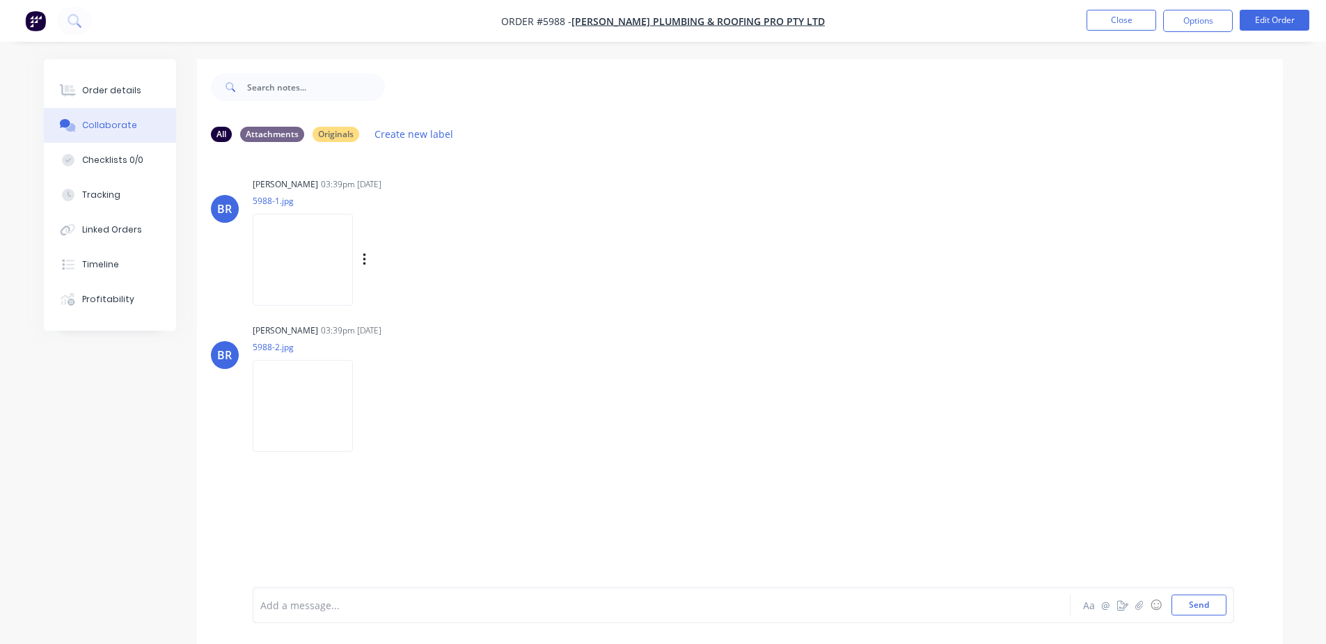
click at [311, 245] on img at bounding box center [303, 259] width 100 height 91
click at [303, 399] on img at bounding box center [303, 405] width 100 height 91
click at [1121, 28] on button "Close" at bounding box center [1122, 20] width 70 height 21
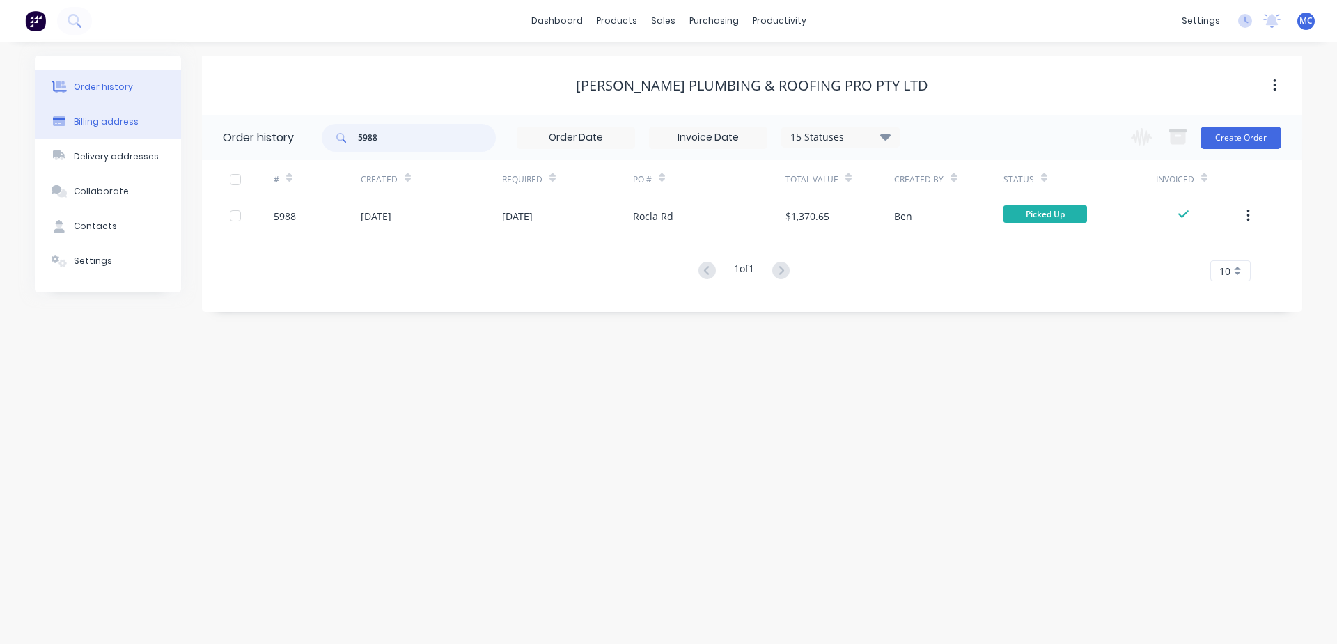
drag, startPoint x: 392, startPoint y: 148, endPoint x: 78, endPoint y: 115, distance: 315.7
click at [78, 115] on div "Order history Billing address Delivery addresses Collaborate Contacts Settings …" at bounding box center [668, 184] width 1267 height 256
type input "5989"
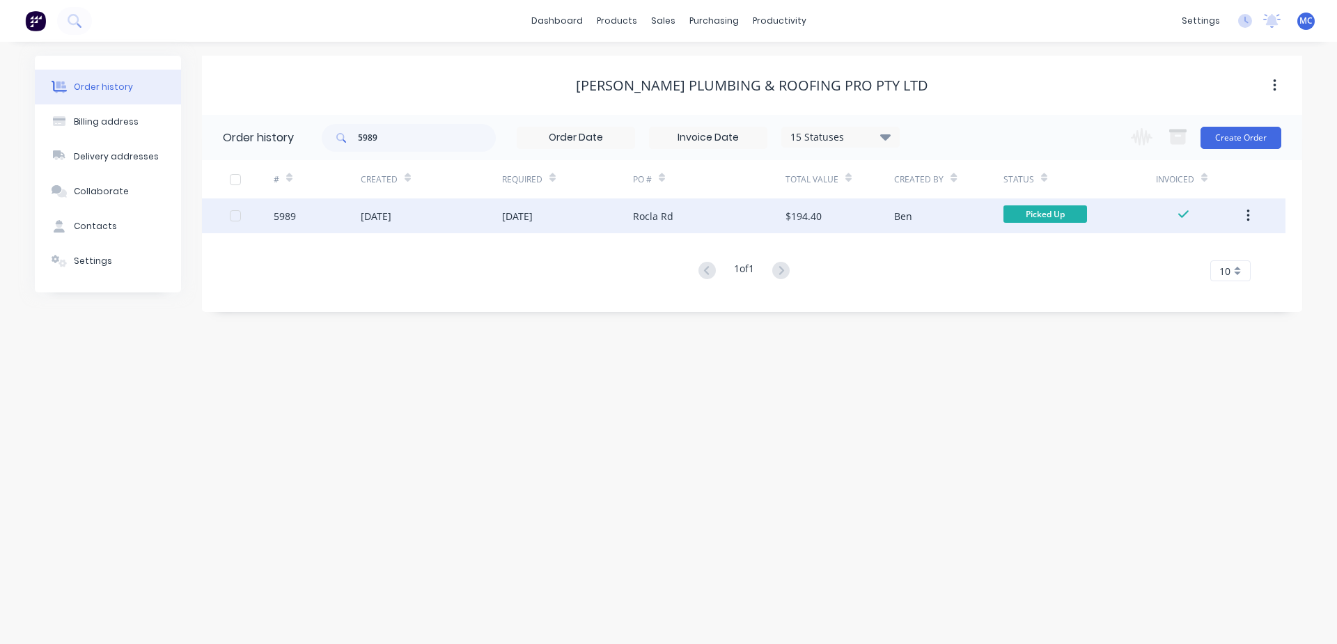
click at [350, 203] on div "5989" at bounding box center [317, 215] width 87 height 35
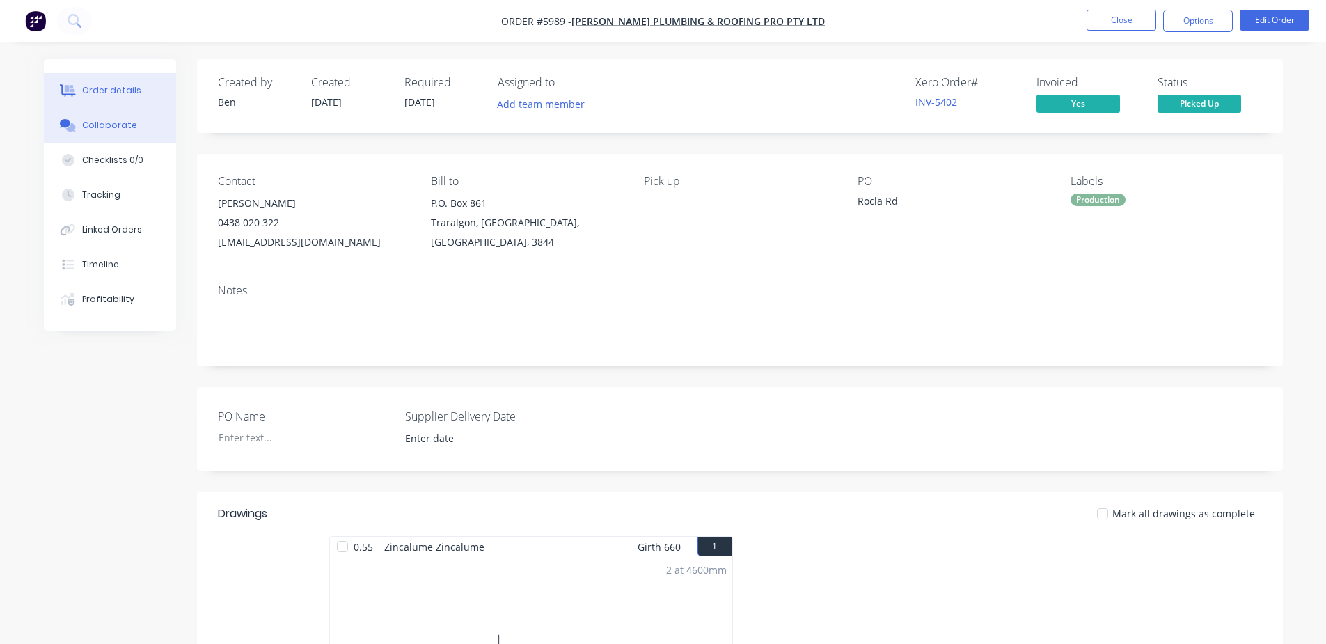
click at [107, 120] on div "Collaborate" at bounding box center [109, 125] width 55 height 13
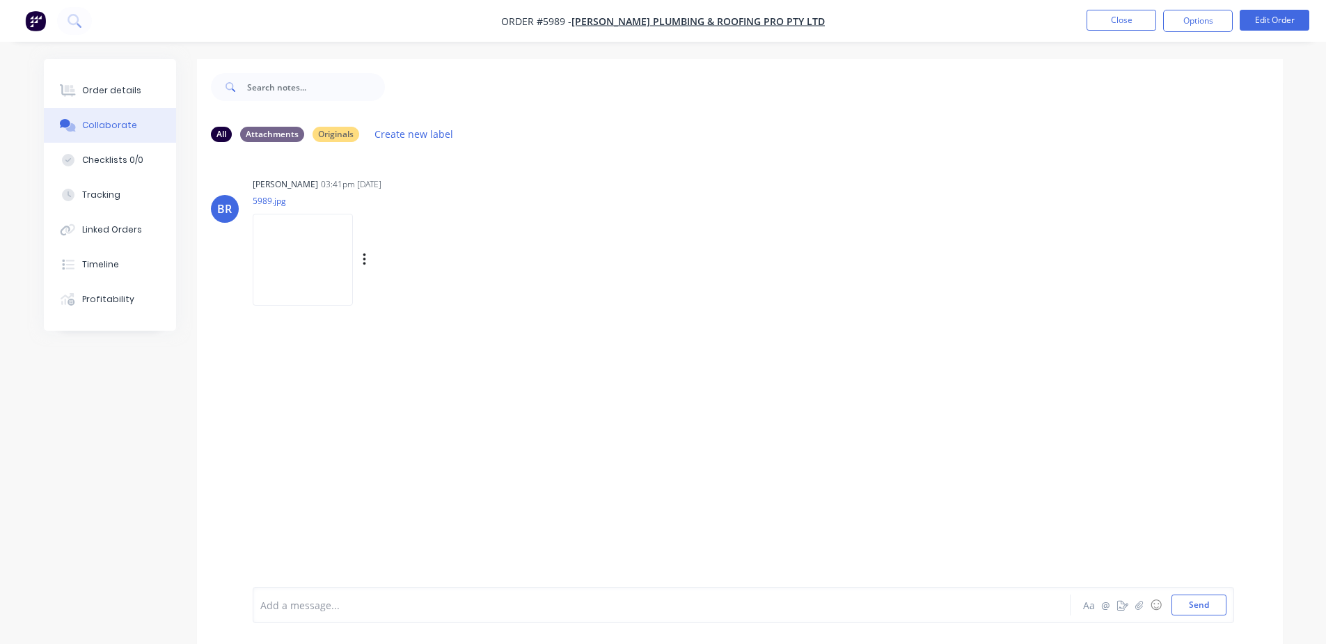
click at [279, 252] on img at bounding box center [303, 259] width 100 height 91
